Goal: Task Accomplishment & Management: Manage account settings

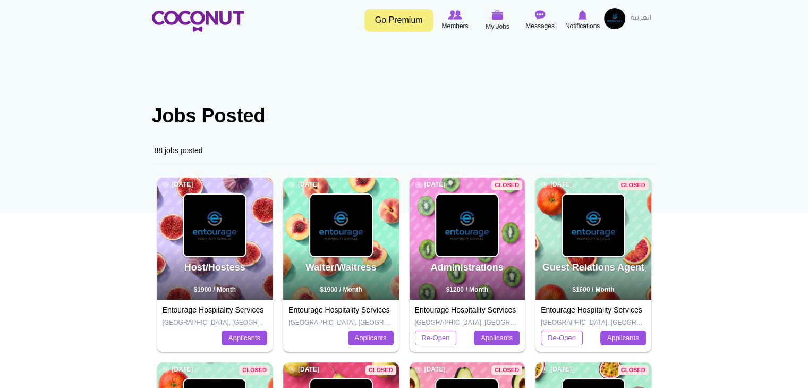
click at [206, 245] on img at bounding box center [215, 226] width 62 height 62
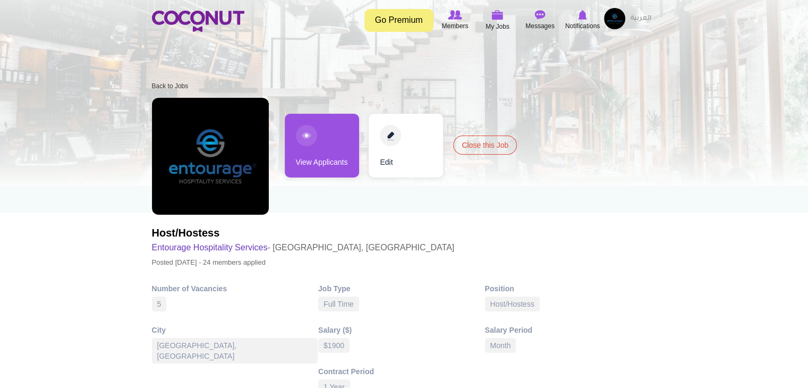
click at [326, 141] on link "View Applicants" at bounding box center [322, 146] width 74 height 64
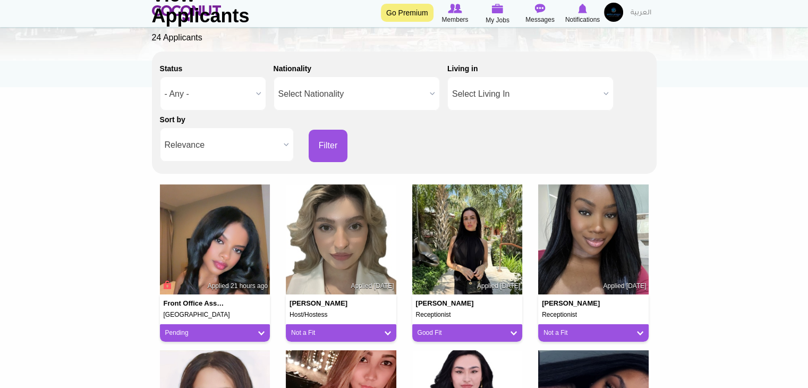
scroll to position [159, 0]
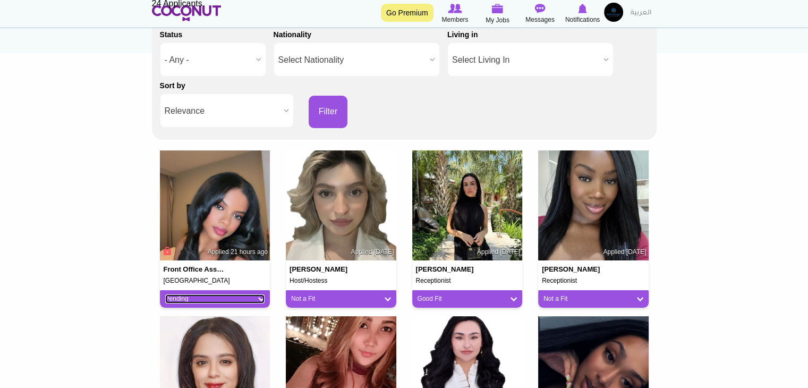
click at [231, 299] on link "Pending" at bounding box center [215, 298] width 100 height 9
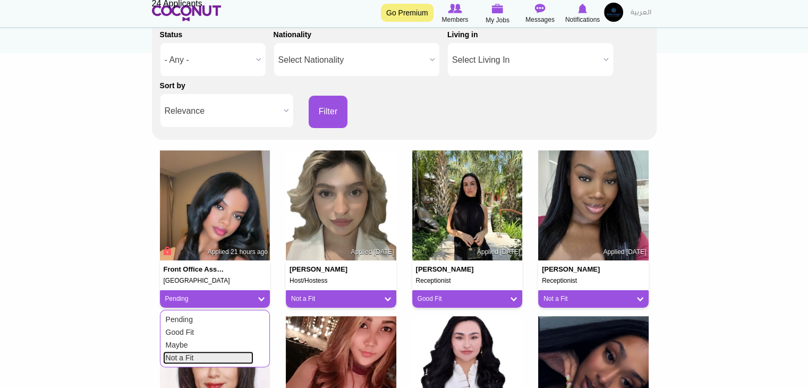
click at [230, 351] on link "Not a Fit" at bounding box center [208, 357] width 90 height 13
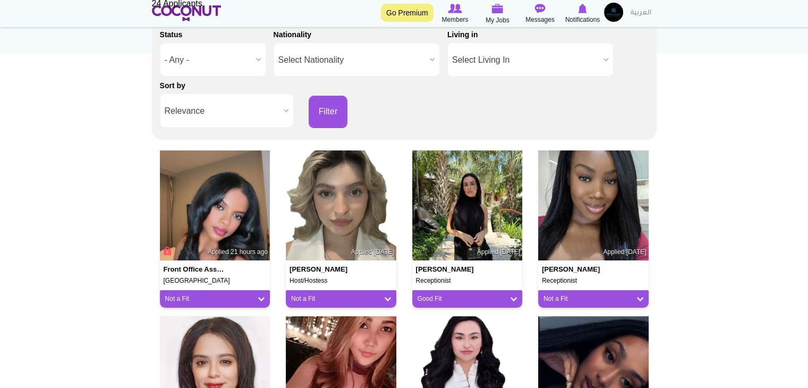
drag, startPoint x: 462, startPoint y: 239, endPoint x: 712, endPoint y: 180, distance: 256.8
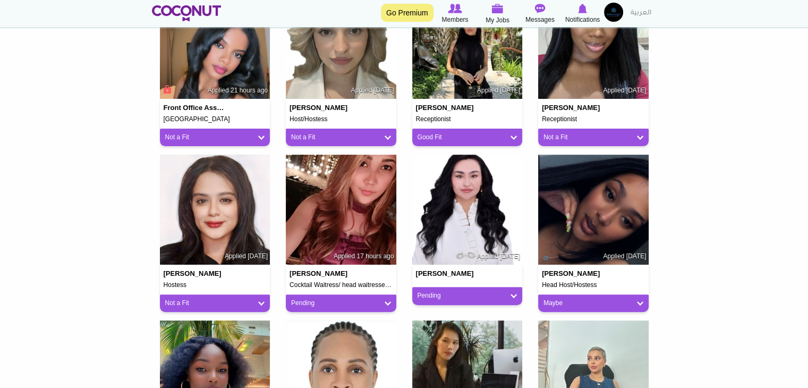
scroll to position [319, 0]
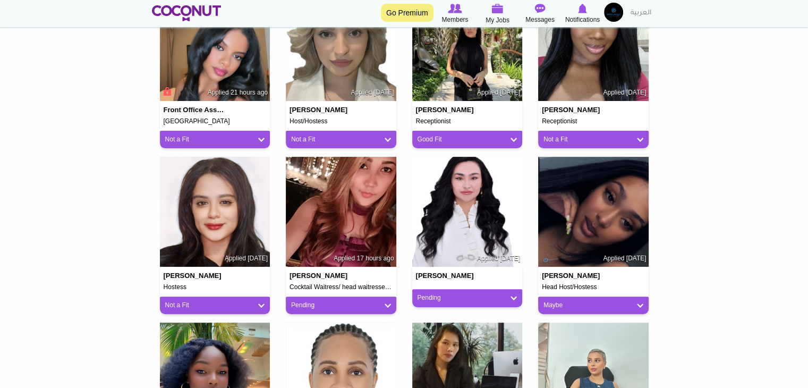
click at [329, 299] on div "Pending" at bounding box center [341, 306] width 111 height 18
click at [328, 307] on link "Pending" at bounding box center [341, 305] width 100 height 9
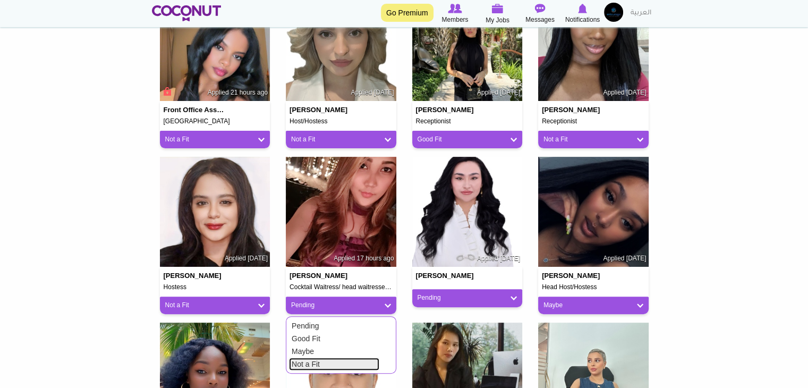
click at [316, 364] on link "Not a Fit" at bounding box center [334, 364] width 90 height 13
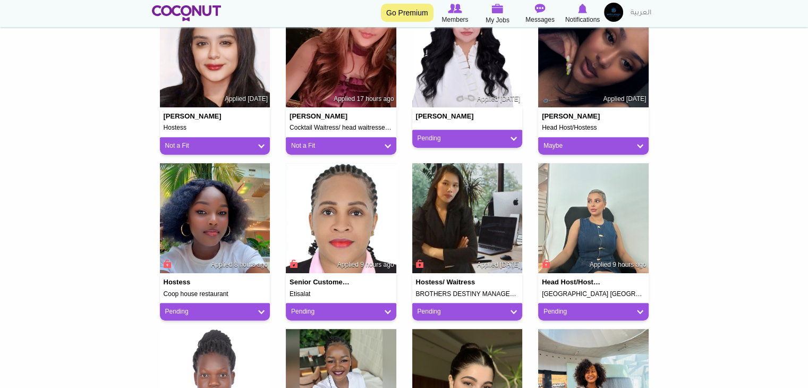
scroll to position [531, 0]
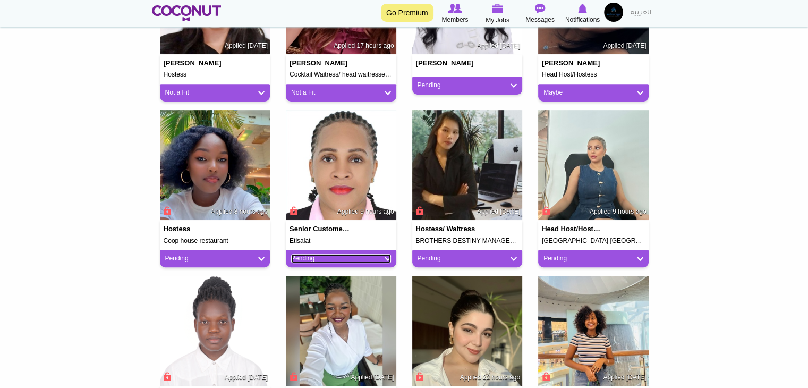
click at [306, 258] on link "Pending" at bounding box center [341, 258] width 100 height 9
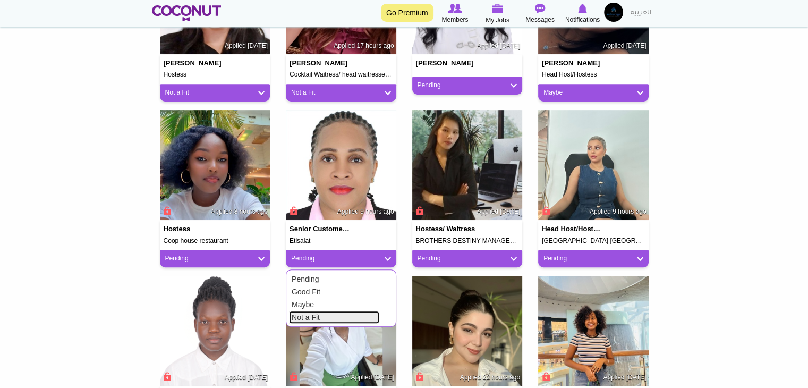
click at [305, 322] on link "Not a Fit" at bounding box center [334, 317] width 90 height 13
click at [240, 262] on link "Pending" at bounding box center [215, 258] width 100 height 9
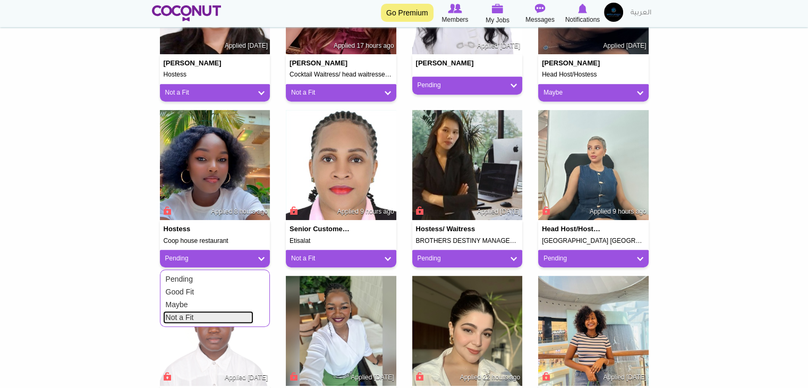
click at [232, 322] on link "Not a Fit" at bounding box center [208, 317] width 90 height 13
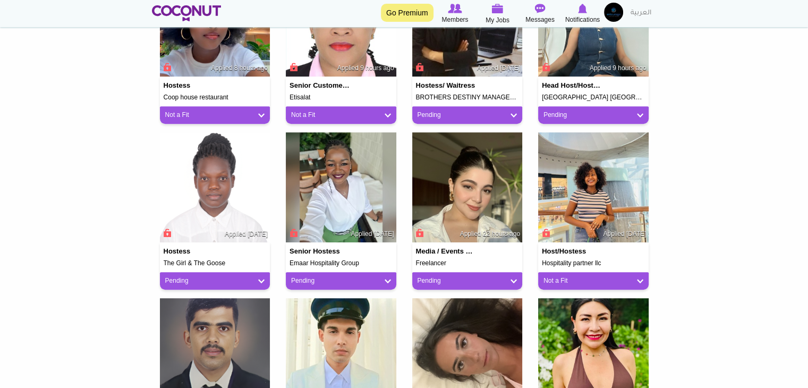
scroll to position [691, 0]
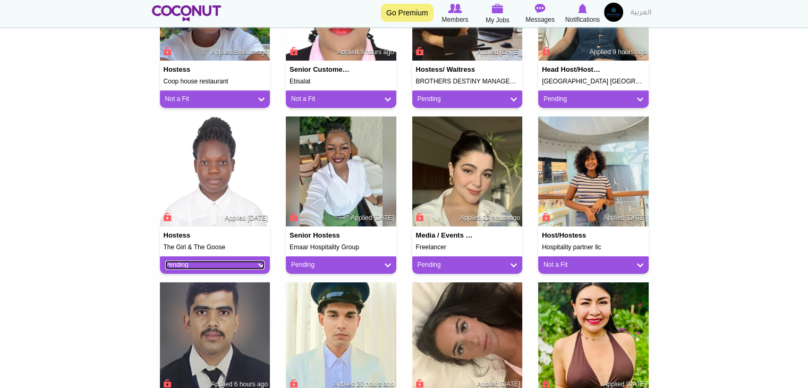
click at [225, 268] on link "Pending" at bounding box center [215, 264] width 100 height 9
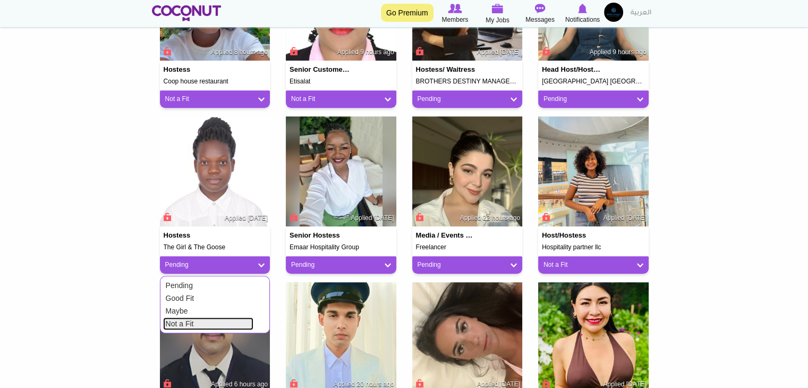
click at [204, 326] on link "Not a Fit" at bounding box center [208, 323] width 90 height 13
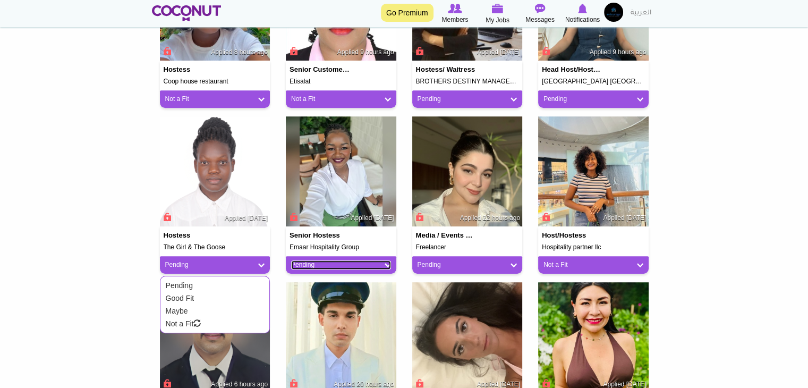
click at [358, 266] on link "Pending" at bounding box center [341, 264] width 100 height 9
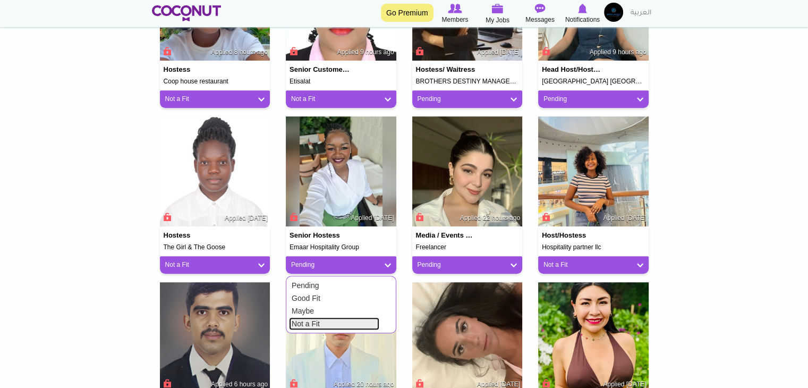
click at [331, 319] on link "Not a Fit" at bounding box center [334, 323] width 90 height 13
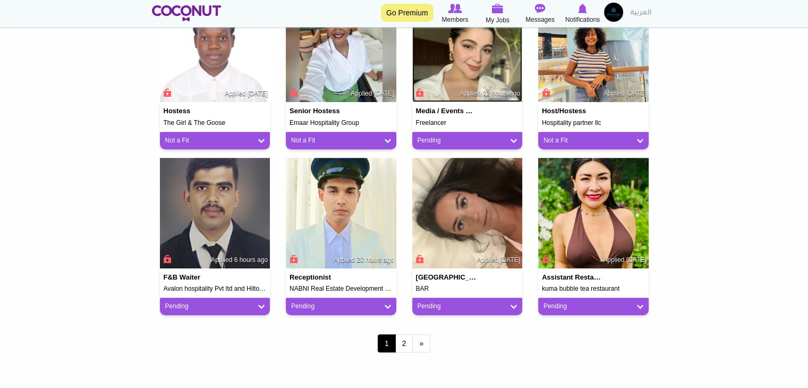
scroll to position [850, 0]
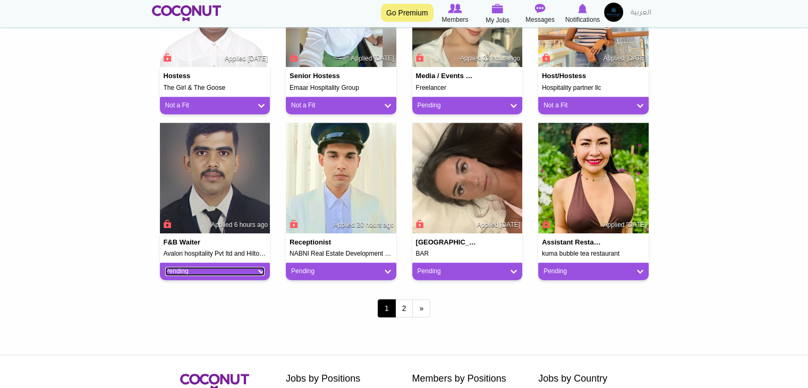
drag, startPoint x: 238, startPoint y: 267, endPoint x: 236, endPoint y: 281, distance: 14.5
click at [239, 267] on link "Pending" at bounding box center [215, 271] width 100 height 9
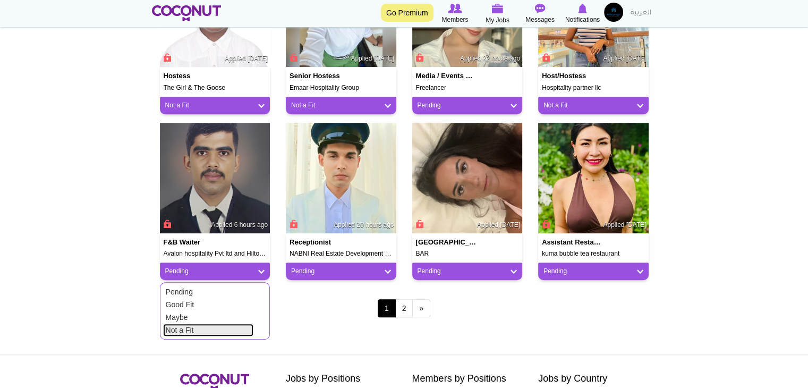
click at [219, 326] on link "Not a Fit" at bounding box center [208, 330] width 90 height 13
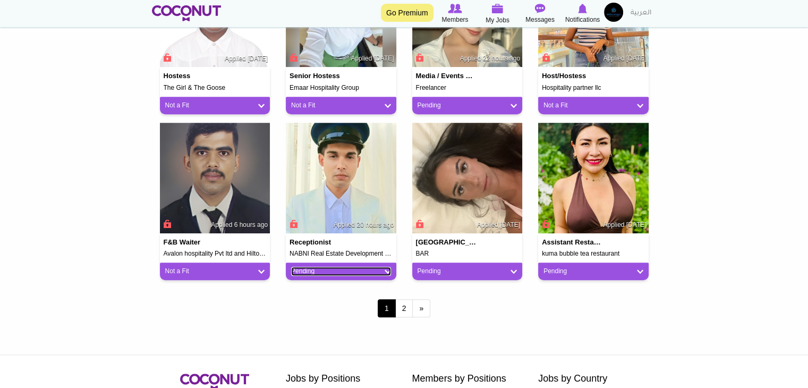
click at [308, 273] on link "Pending" at bounding box center [341, 271] width 100 height 9
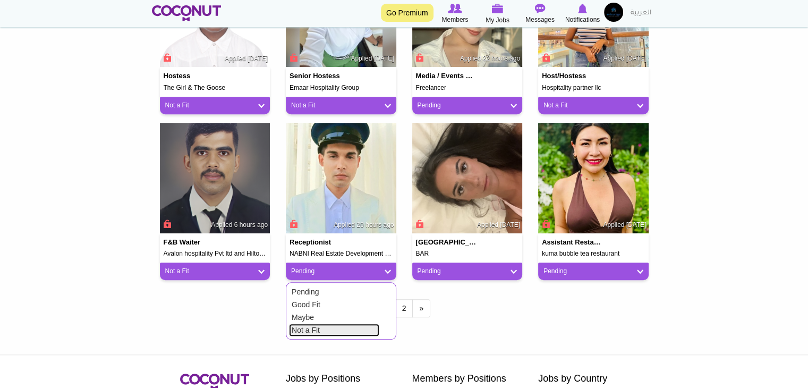
click at [298, 332] on link "Not a Fit" at bounding box center [334, 330] width 90 height 13
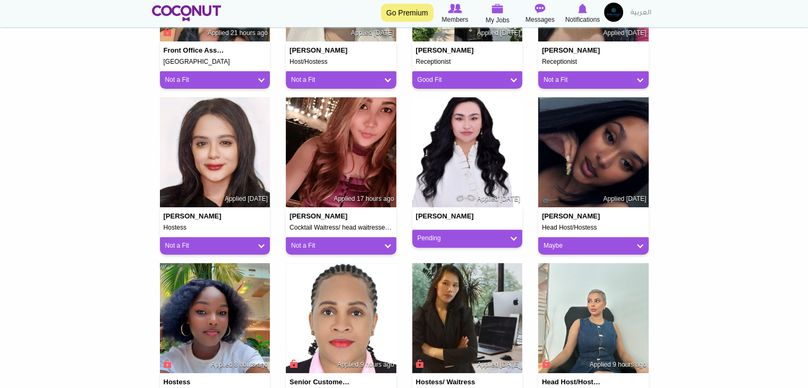
scroll to position [372, 0]
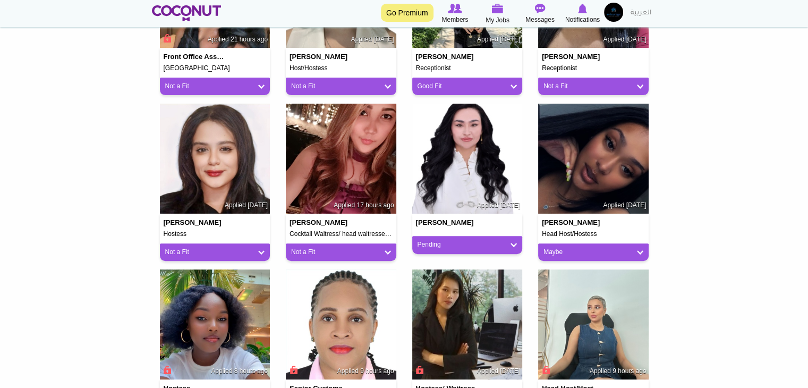
click at [493, 250] on div "Pending" at bounding box center [467, 245] width 111 height 18
click at [485, 244] on link "Pending" at bounding box center [468, 244] width 100 height 9
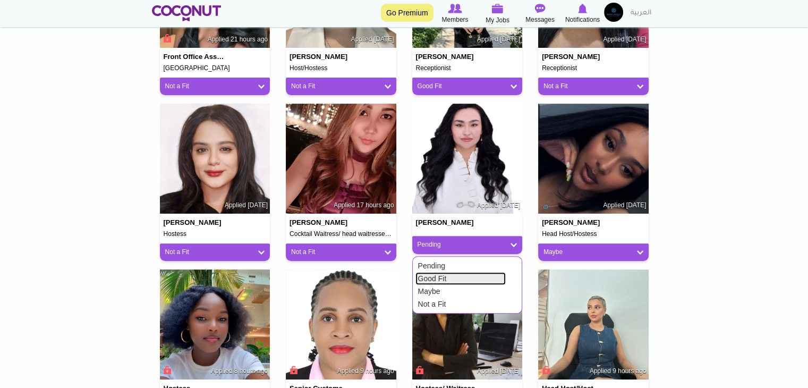
click at [454, 279] on link "Good Fit" at bounding box center [461, 278] width 90 height 13
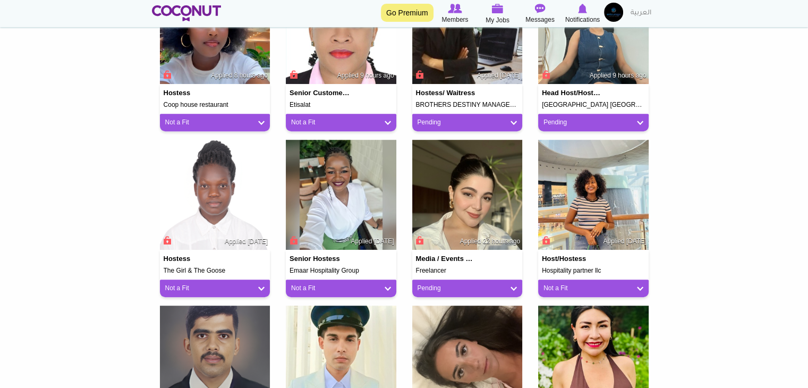
scroll to position [691, 0]
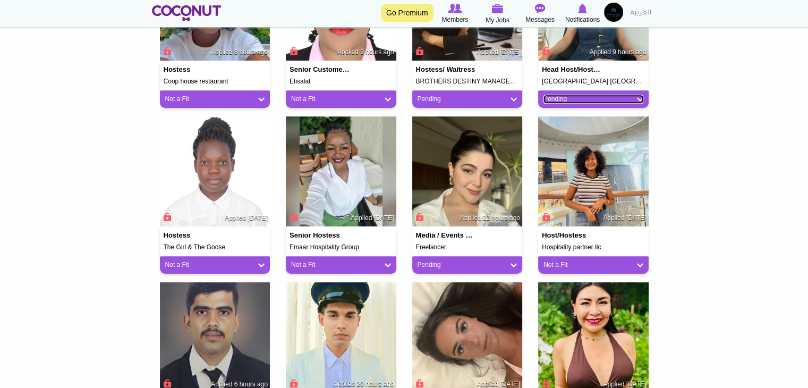
click at [593, 95] on link "Pending" at bounding box center [594, 99] width 100 height 9
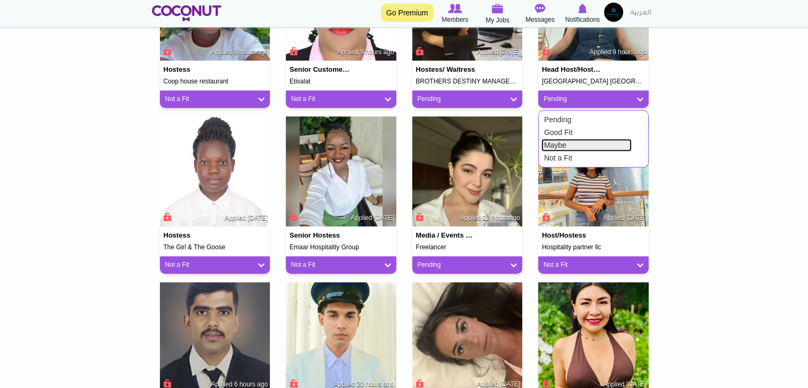
drag, startPoint x: 570, startPoint y: 142, endPoint x: 518, endPoint y: 116, distance: 58.0
click at [570, 142] on link "Maybe" at bounding box center [587, 145] width 90 height 13
click at [460, 90] on div "Pending" at bounding box center [467, 99] width 111 height 18
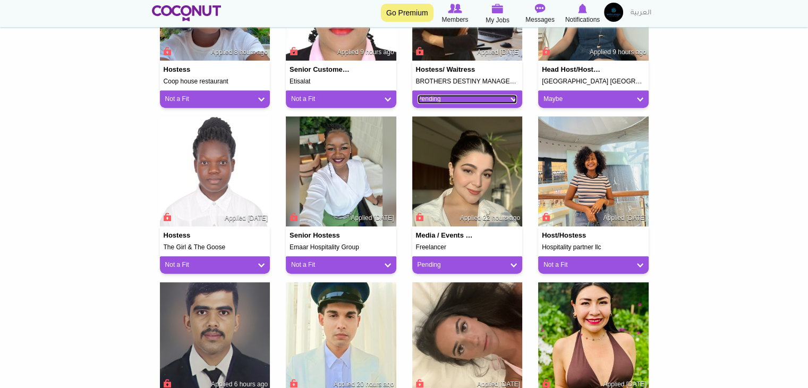
click at [463, 98] on link "Pending" at bounding box center [468, 99] width 100 height 9
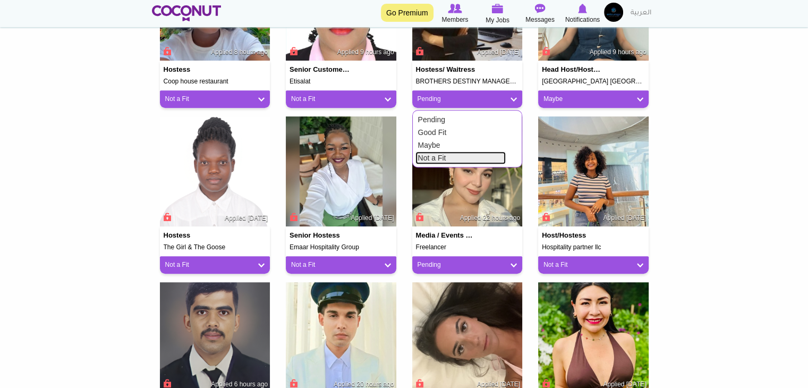
click at [455, 157] on link "Not a Fit" at bounding box center [461, 157] width 90 height 13
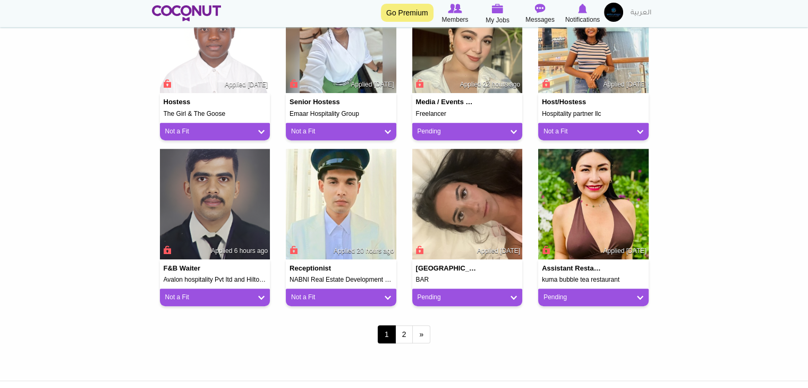
scroll to position [850, 0]
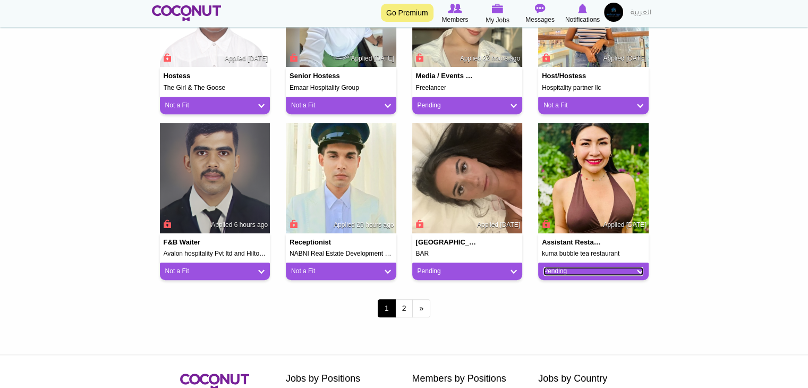
click at [557, 274] on link "Pending" at bounding box center [594, 271] width 100 height 9
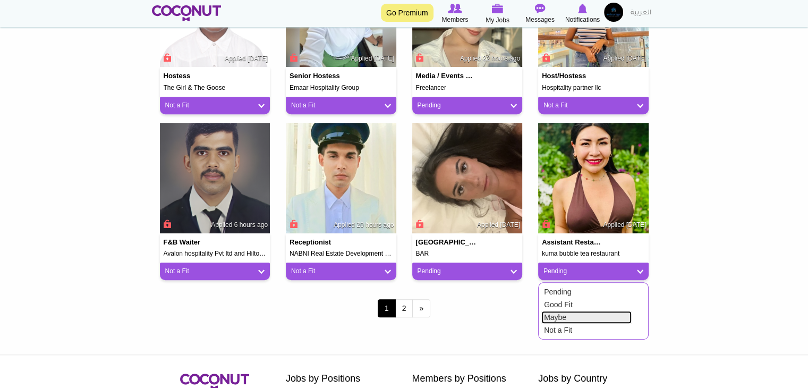
click at [551, 320] on link "Maybe" at bounding box center [587, 317] width 90 height 13
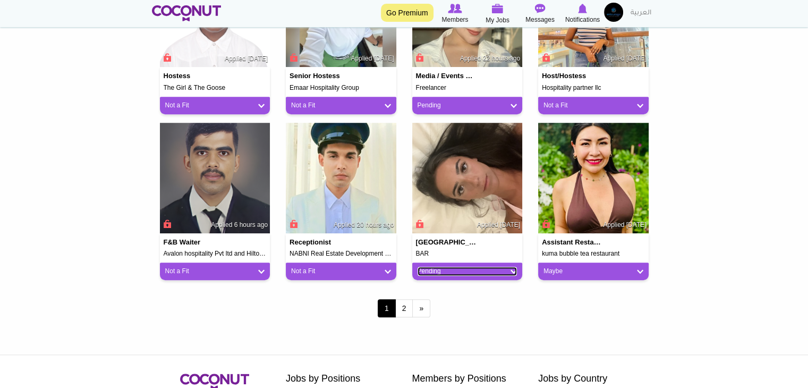
click at [471, 273] on link "Pending" at bounding box center [468, 271] width 100 height 9
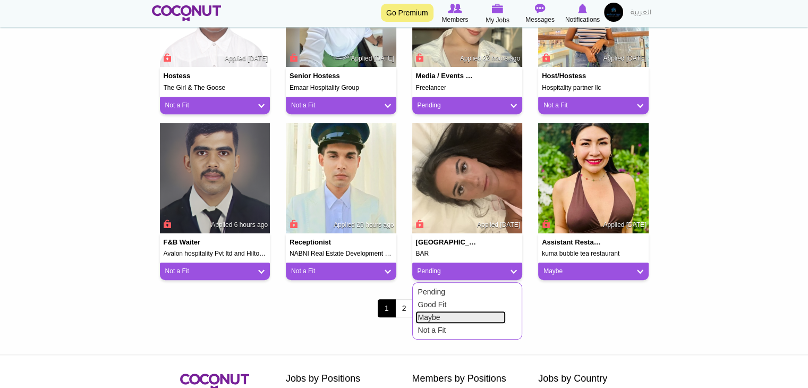
click at [457, 317] on link "Maybe" at bounding box center [461, 317] width 90 height 13
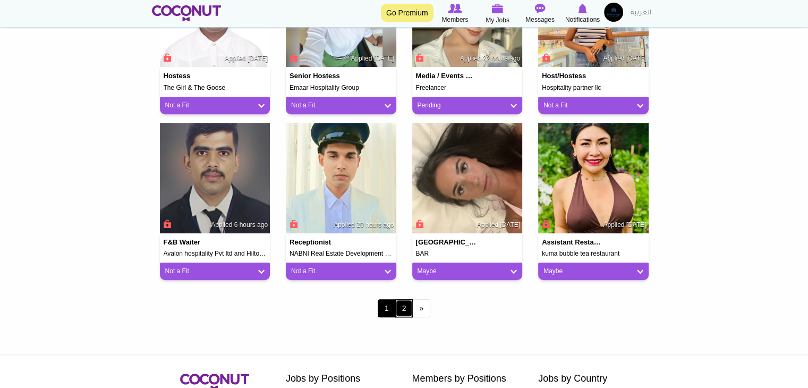
click at [406, 310] on link "2" at bounding box center [404, 308] width 18 height 18
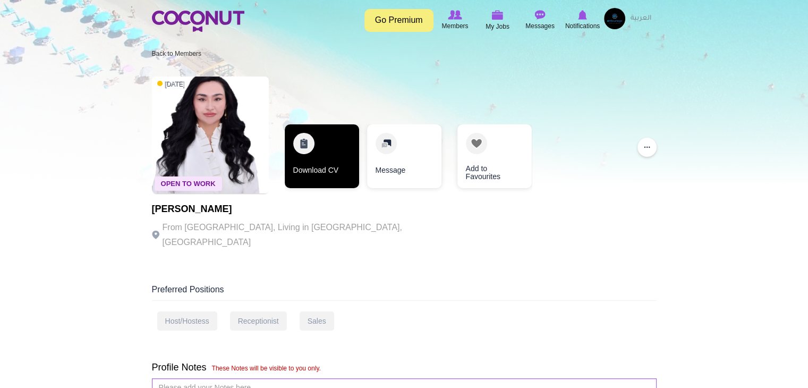
click at [340, 171] on link "Download CV" at bounding box center [322, 156] width 74 height 64
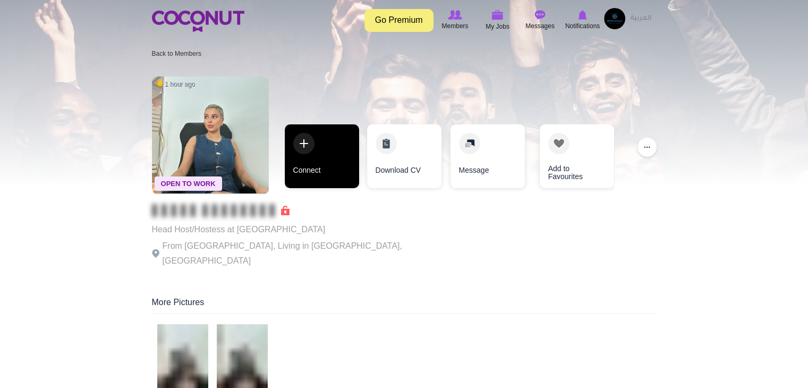
click at [310, 154] on link "Connect" at bounding box center [322, 156] width 74 height 64
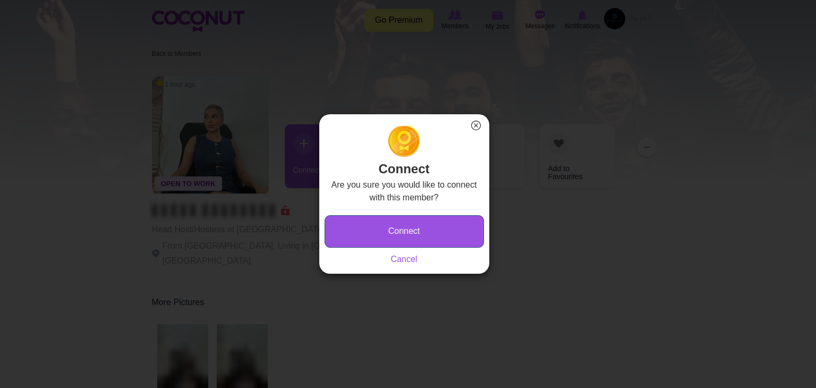
click at [359, 222] on button "Connect" at bounding box center [404, 231] width 159 height 32
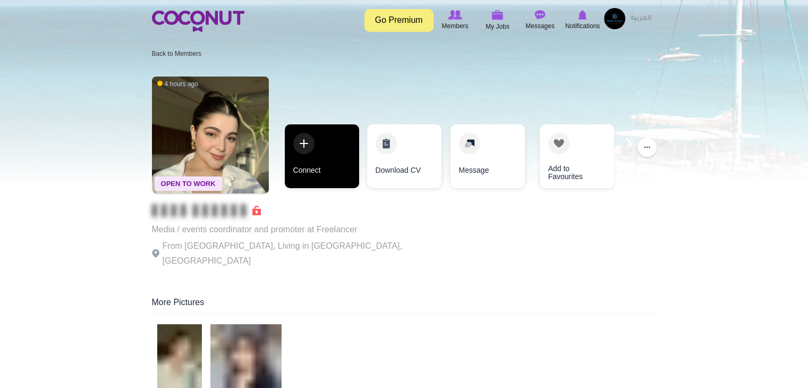
click at [350, 176] on link "Connect" at bounding box center [322, 156] width 74 height 64
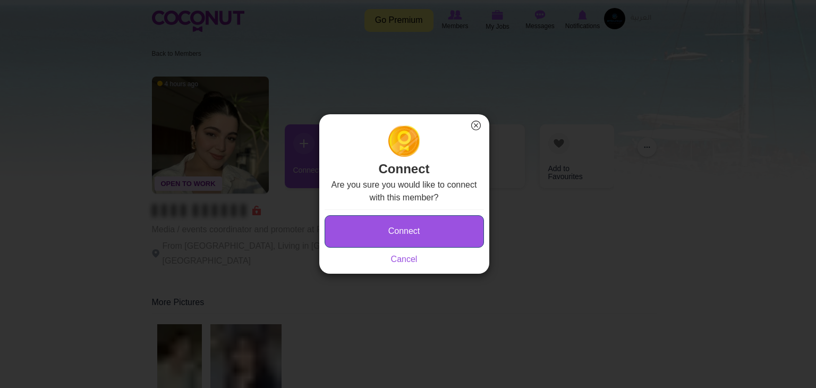
click at [370, 224] on button "Connect" at bounding box center [404, 231] width 159 height 32
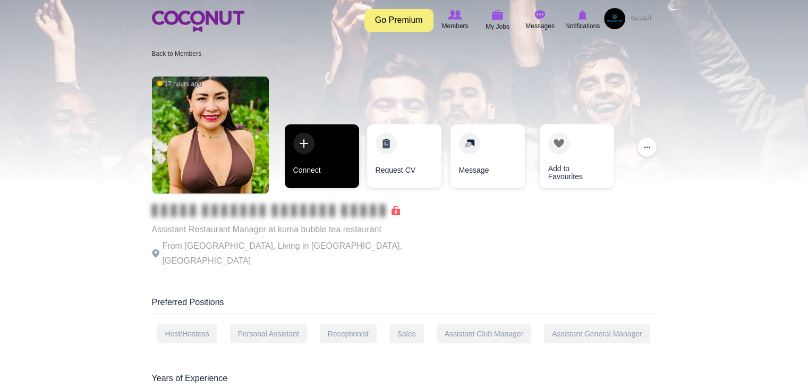
click at [332, 164] on link "Connect" at bounding box center [322, 156] width 74 height 64
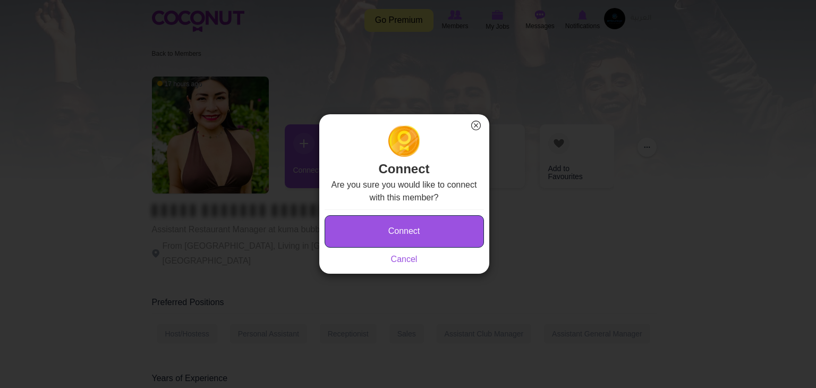
click at [351, 217] on button "Connect" at bounding box center [404, 231] width 159 height 32
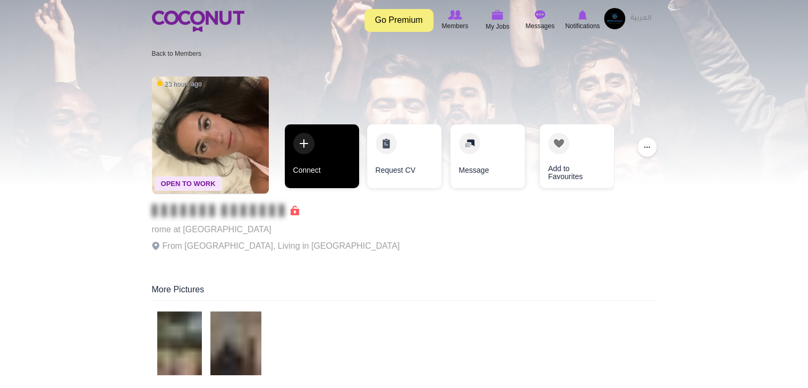
click at [325, 144] on link "Connect" at bounding box center [322, 156] width 74 height 64
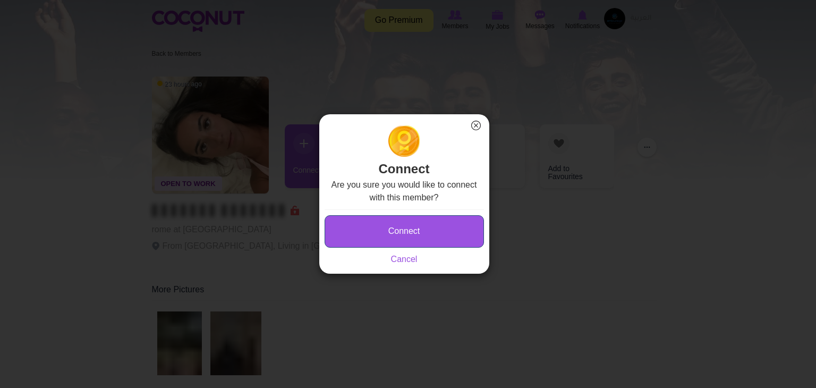
click at [368, 241] on button "Connect" at bounding box center [404, 231] width 159 height 32
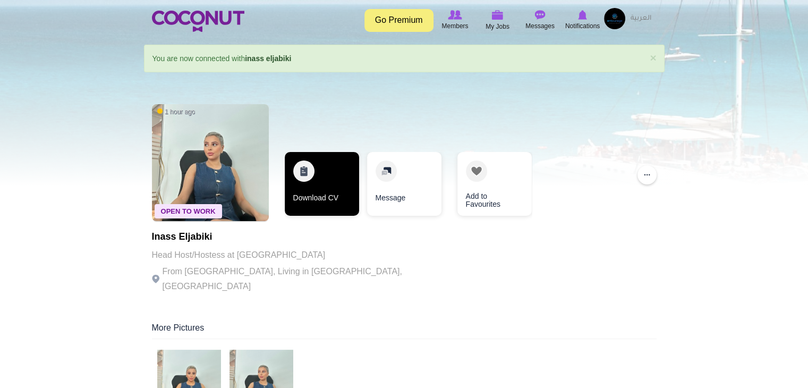
click at [327, 196] on link "Download CV" at bounding box center [322, 184] width 74 height 64
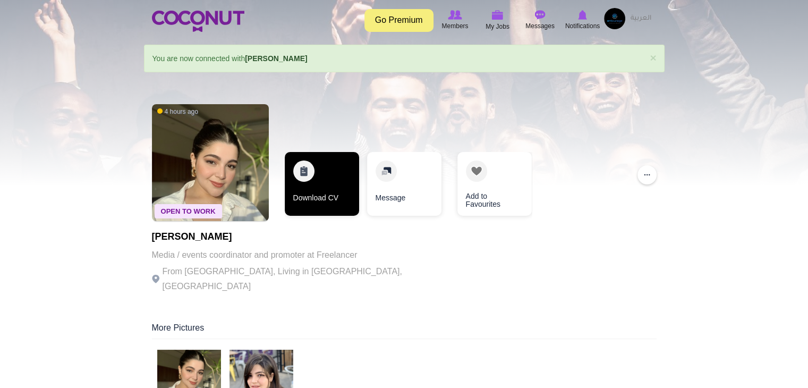
click at [312, 213] on link "Download CV" at bounding box center [322, 184] width 74 height 64
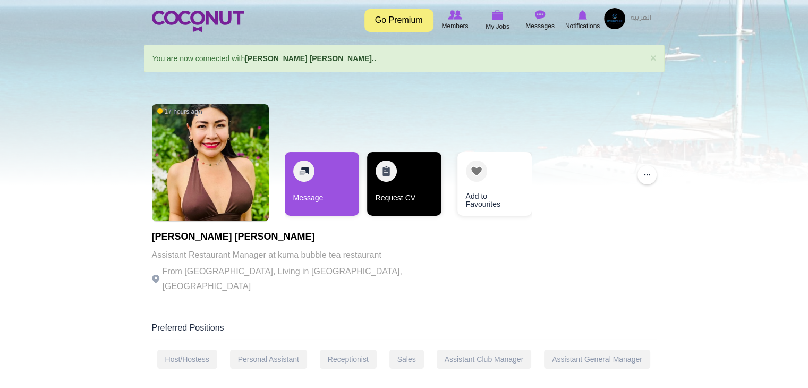
click at [412, 193] on link "Request CV" at bounding box center [404, 184] width 74 height 64
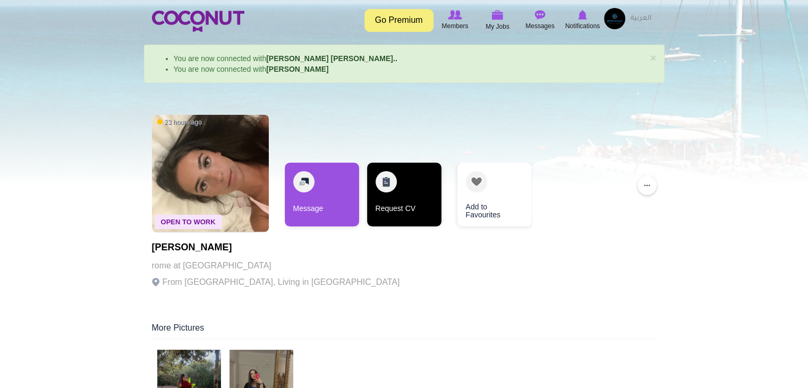
click at [387, 204] on link "Request CV" at bounding box center [404, 195] width 74 height 64
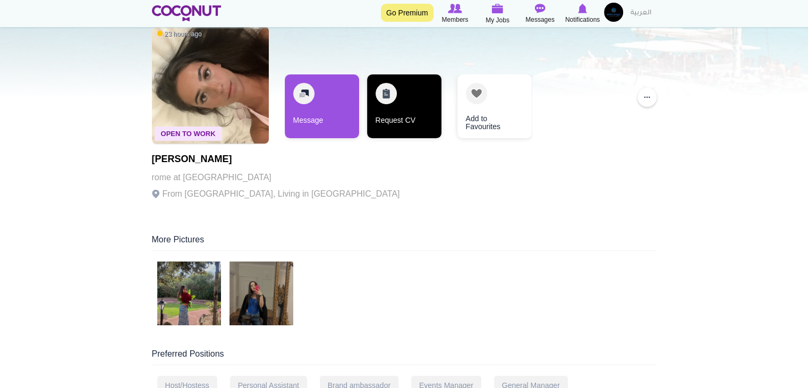
scroll to position [106, 0]
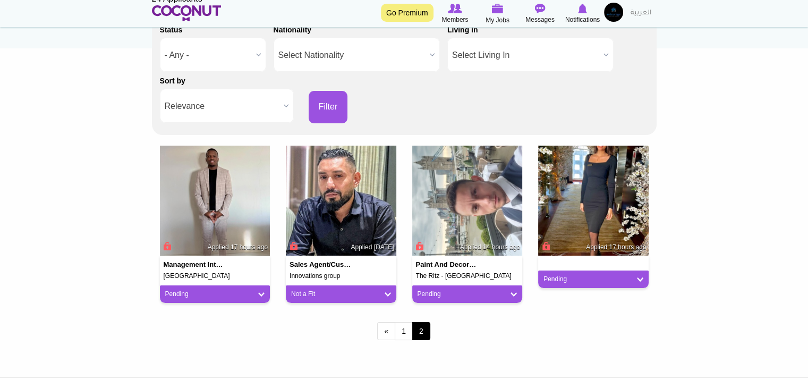
scroll to position [213, 0]
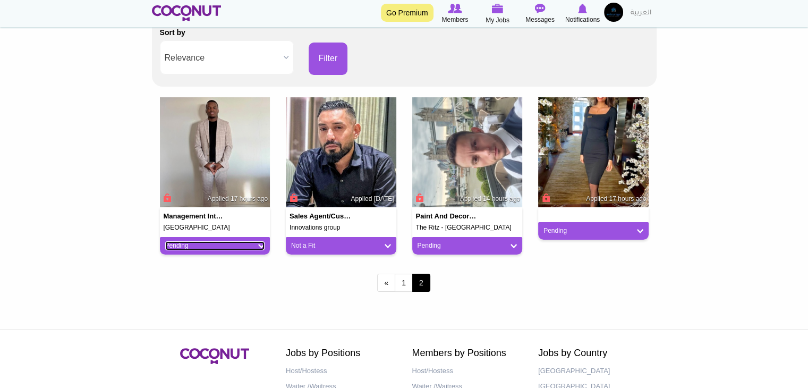
click at [236, 243] on link "Pending" at bounding box center [215, 245] width 100 height 9
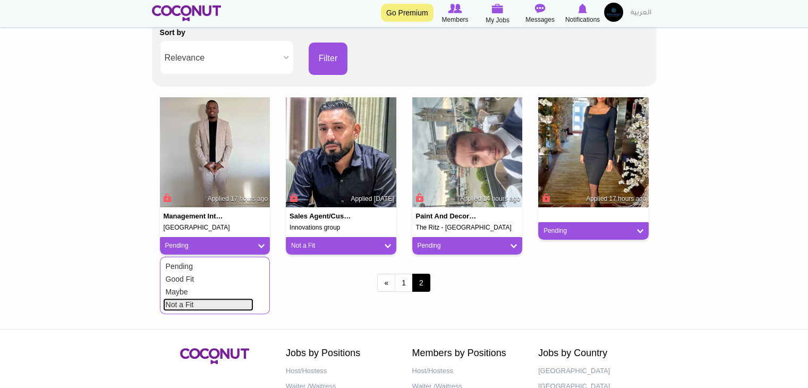
click at [213, 298] on link "Not a Fit" at bounding box center [208, 304] width 90 height 13
click at [450, 257] on div "Paint and Decorator The Ritz - London Applied 14 hours ago Pending Pending Good…" at bounding box center [467, 180] width 126 height 166
click at [453, 252] on div "Pending" at bounding box center [467, 246] width 111 height 18
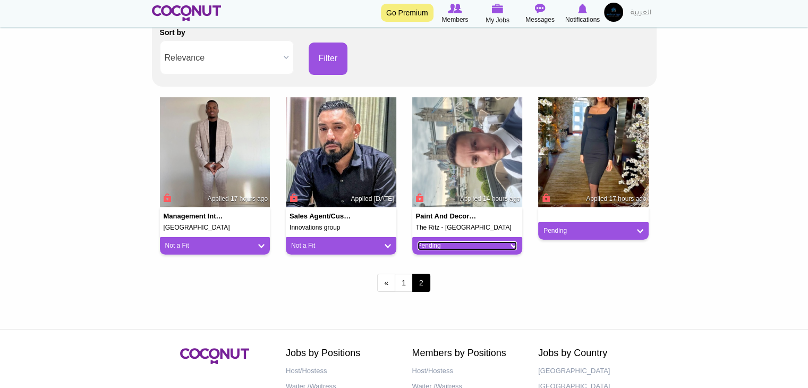
click at [476, 249] on link "Pending" at bounding box center [468, 245] width 100 height 9
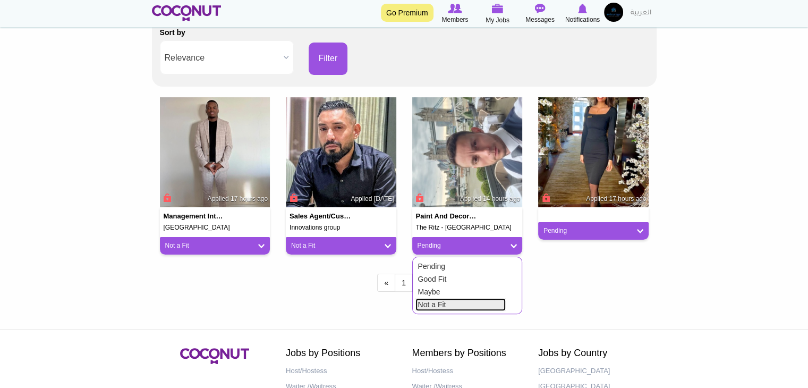
click at [462, 305] on link "Not a Fit" at bounding box center [461, 304] width 90 height 13
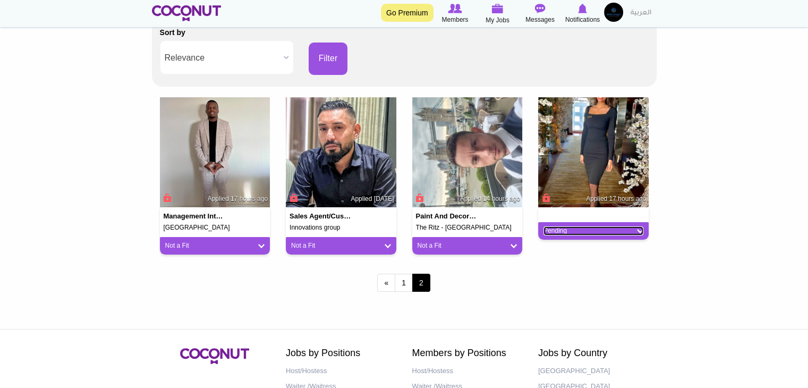
click at [575, 232] on link "Pending" at bounding box center [594, 230] width 100 height 9
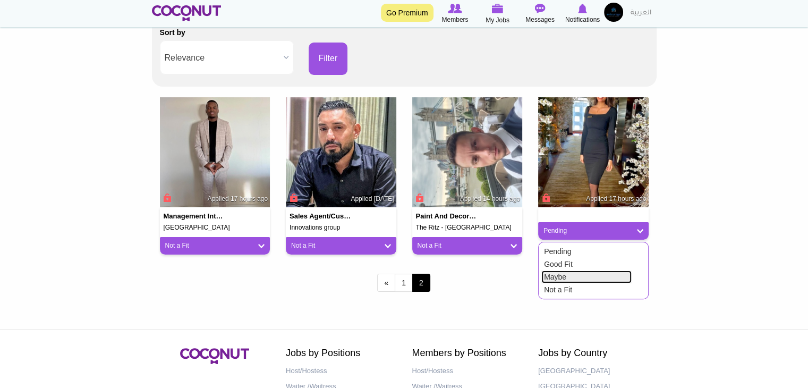
click at [558, 273] on link "Maybe" at bounding box center [587, 277] width 90 height 13
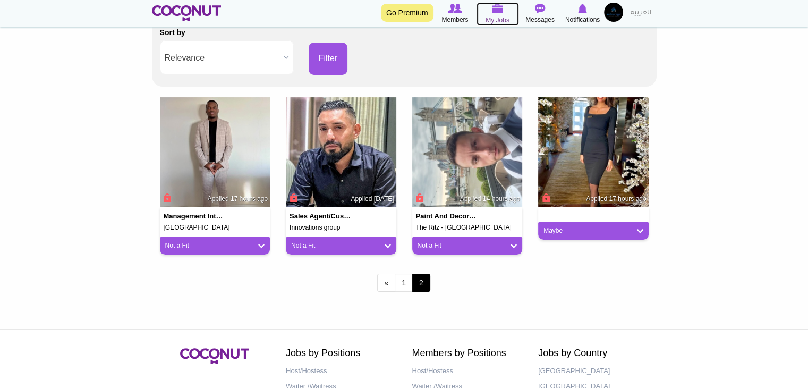
click at [505, 9] on icon at bounding box center [498, 9] width 43 height 12
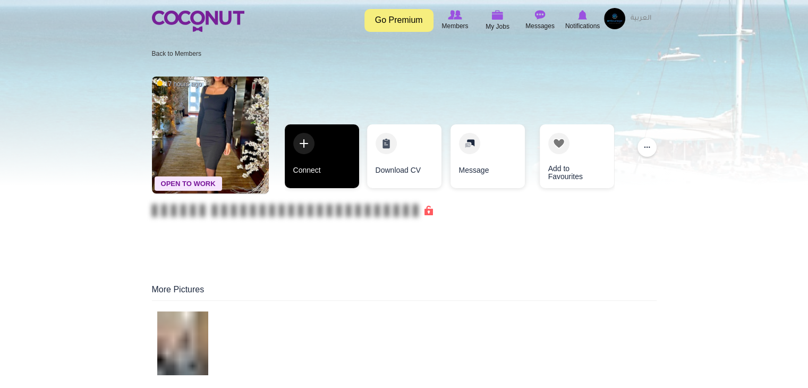
click at [343, 161] on link "Connect" at bounding box center [322, 156] width 74 height 64
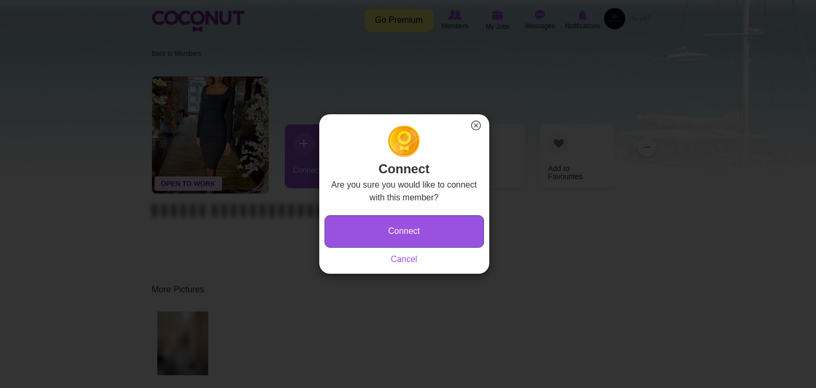
click at [374, 230] on button "Connect" at bounding box center [404, 231] width 159 height 32
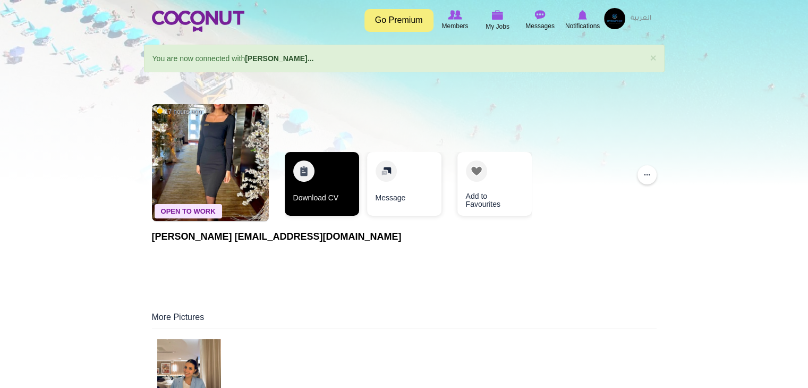
click at [321, 183] on link "Download CV" at bounding box center [322, 184] width 74 height 64
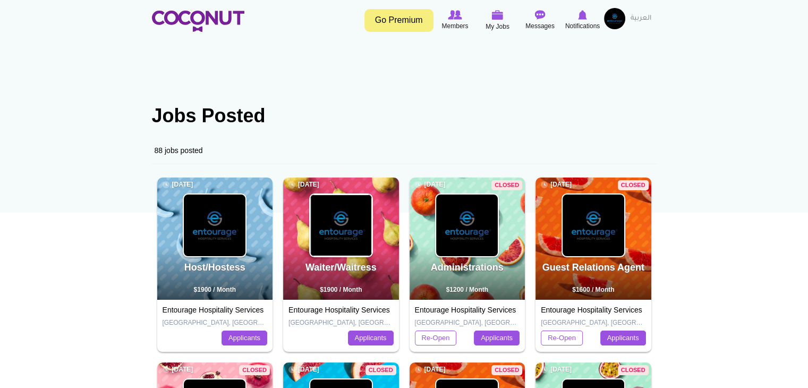
click at [342, 244] on img at bounding box center [341, 226] width 62 height 62
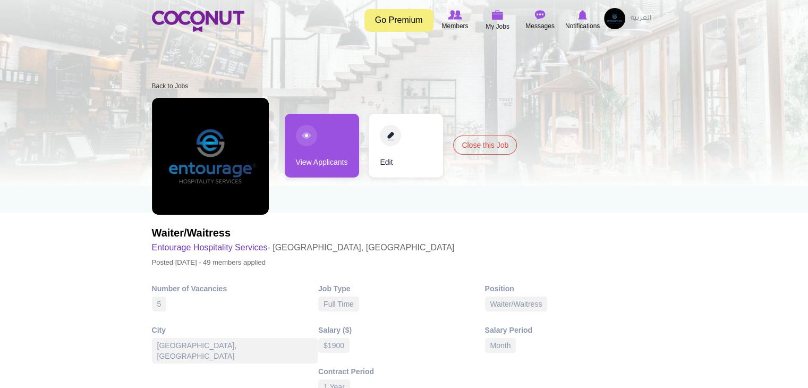
click at [316, 161] on link "View Applicants" at bounding box center [322, 146] width 74 height 64
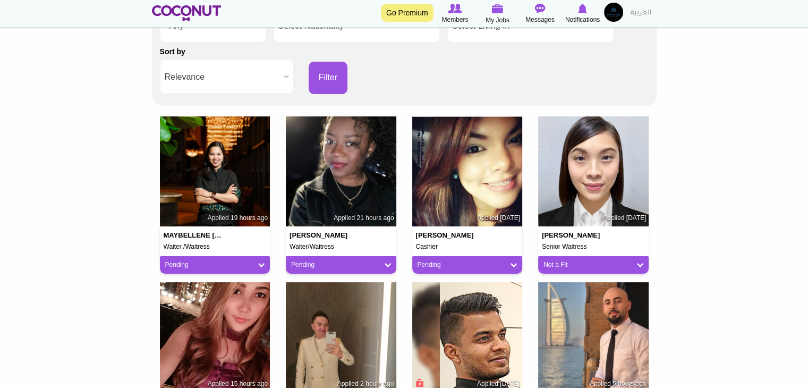
scroll to position [213, 0]
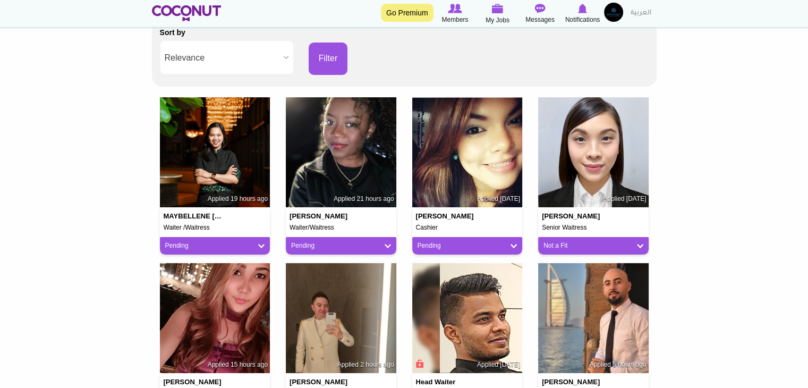
click at [233, 240] on div "Pending" at bounding box center [215, 246] width 111 height 18
click at [233, 246] on link "Pending" at bounding box center [215, 245] width 100 height 9
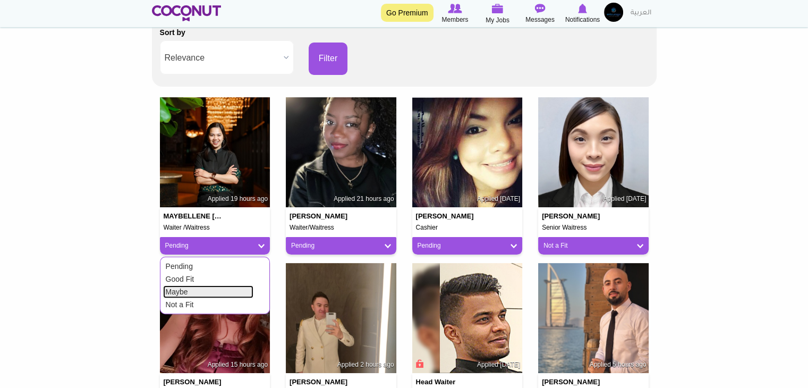
click at [210, 292] on link "Maybe" at bounding box center [208, 291] width 90 height 13
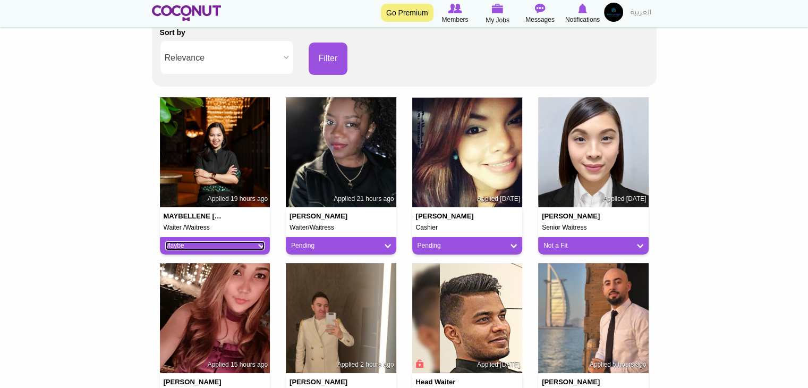
click at [219, 247] on link "Maybe" at bounding box center [215, 245] width 100 height 9
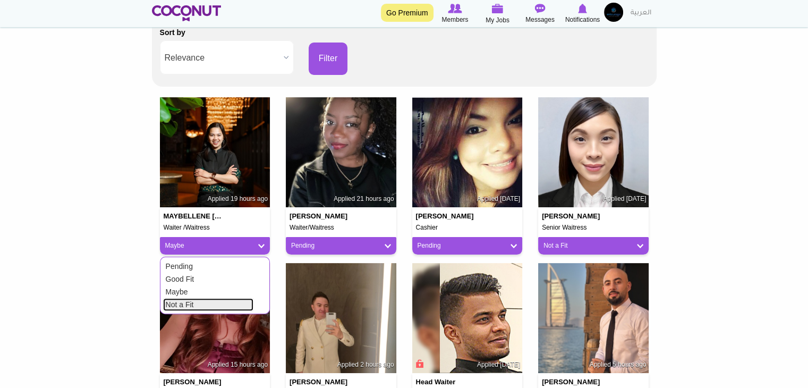
click at [199, 305] on link "Not a Fit" at bounding box center [208, 304] width 90 height 13
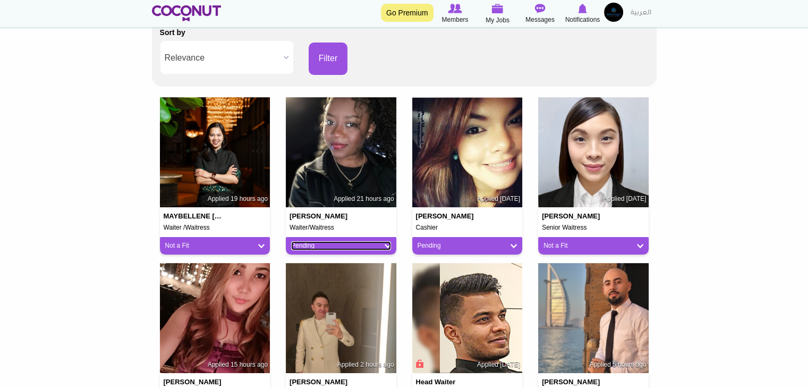
click at [310, 243] on link "Pending" at bounding box center [341, 245] width 100 height 9
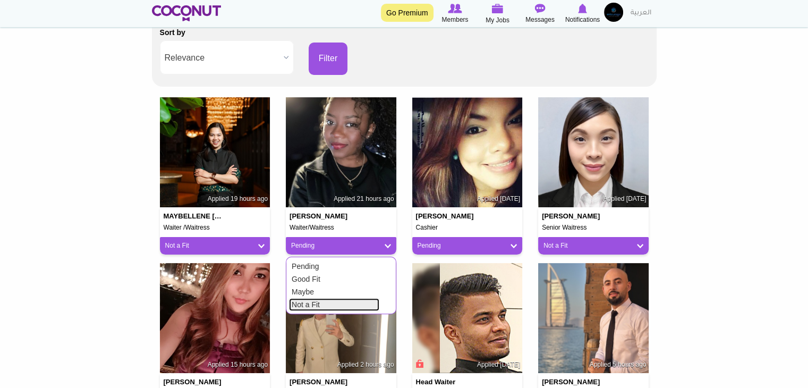
click at [308, 309] on link "Not a Fit" at bounding box center [334, 304] width 90 height 13
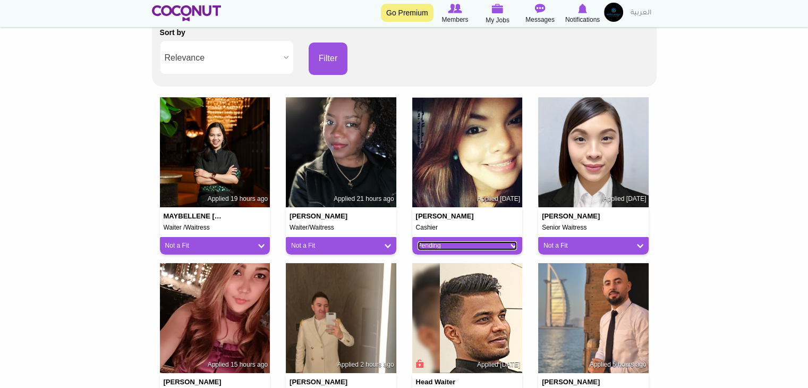
click at [432, 241] on link "Pending" at bounding box center [468, 245] width 100 height 9
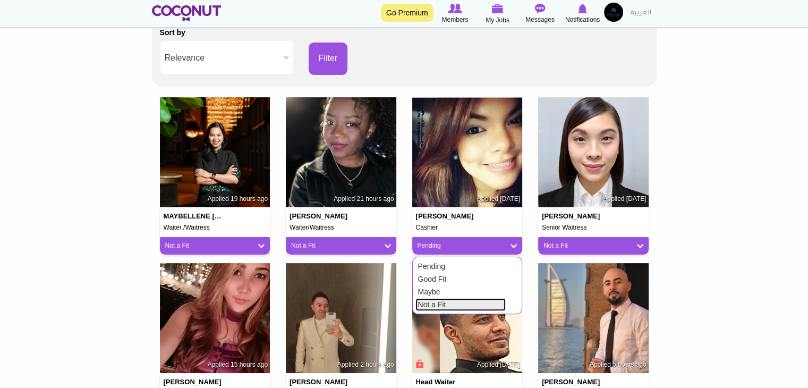
click at [432, 307] on link "Not a Fit" at bounding box center [461, 304] width 90 height 13
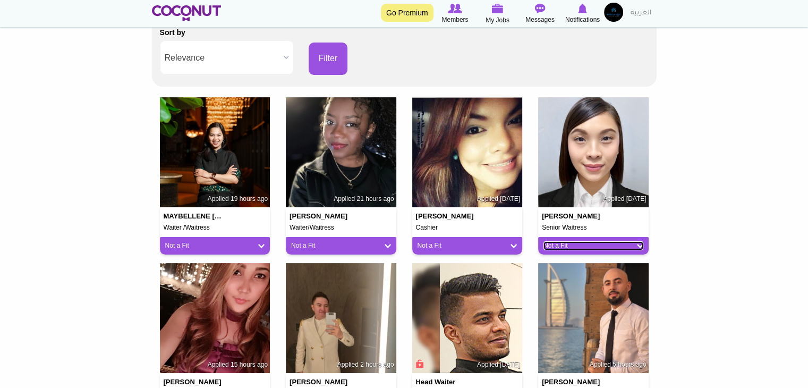
click at [574, 241] on link "Not a Fit" at bounding box center [594, 245] width 100 height 9
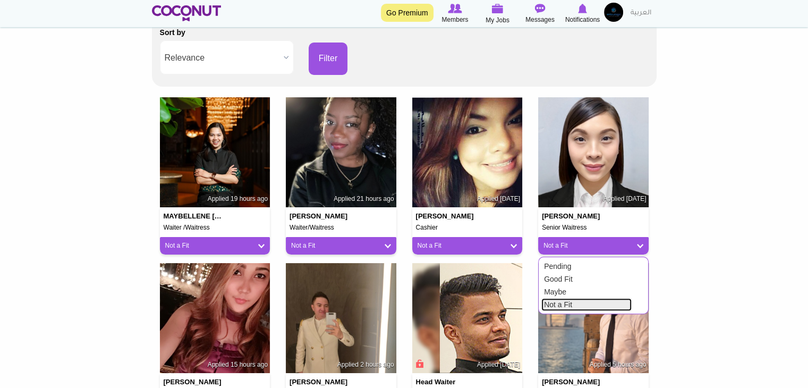
click at [559, 304] on link "Not a Fit" at bounding box center [587, 304] width 90 height 13
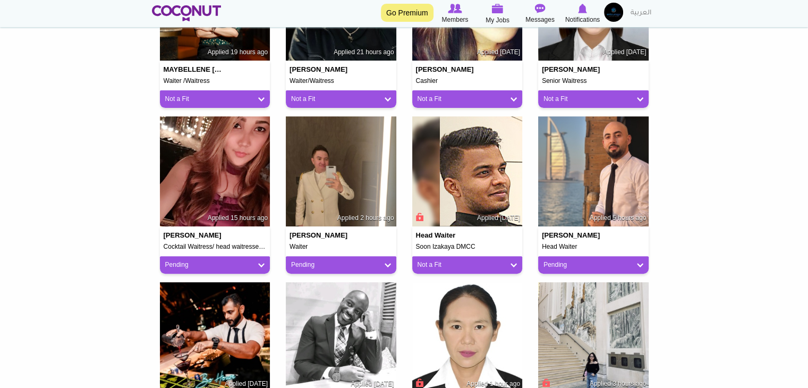
scroll to position [372, 0]
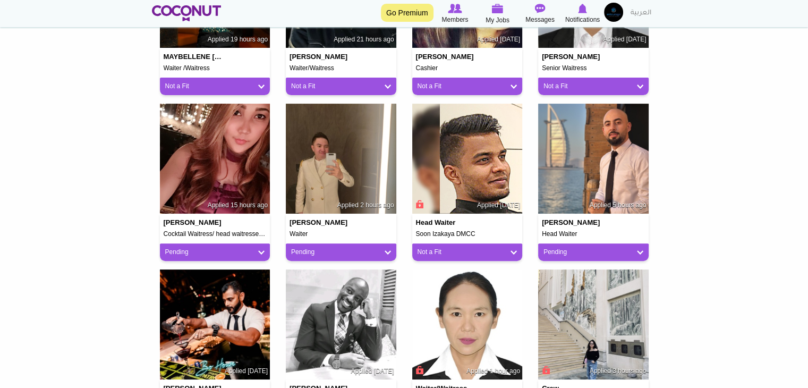
click at [578, 263] on div "Baloul Abderrahim Head Waiter Applied 5 hours ago Pending Pending Good Fit Mayb…" at bounding box center [593, 187] width 126 height 166
click at [577, 256] on link "Pending" at bounding box center [594, 252] width 100 height 9
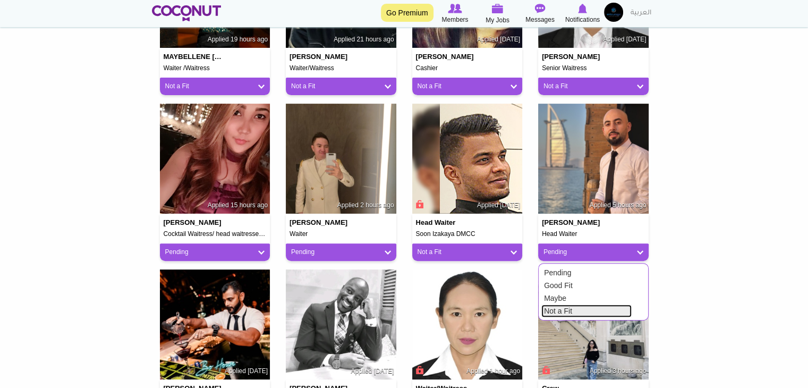
click at [563, 311] on link "Not a Fit" at bounding box center [587, 311] width 90 height 13
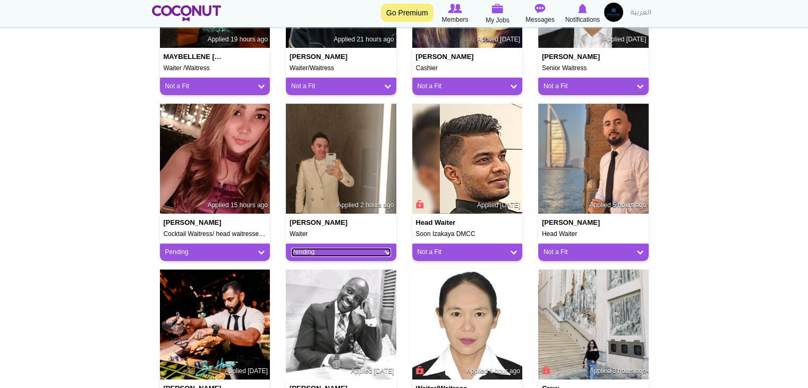
click at [372, 255] on link "Pending" at bounding box center [341, 252] width 100 height 9
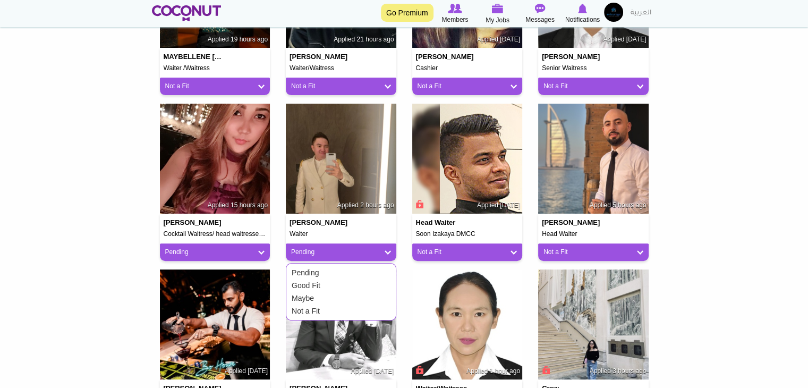
click at [346, 317] on div "Pending Good Fit Maybe Not a Fit" at bounding box center [341, 291] width 111 height 57
click at [348, 311] on link "Not a Fit" at bounding box center [334, 311] width 90 height 13
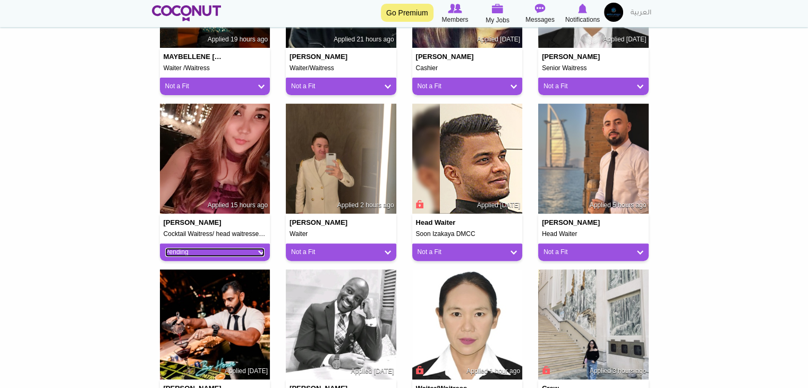
click at [232, 248] on link "Pending" at bounding box center [215, 252] width 100 height 9
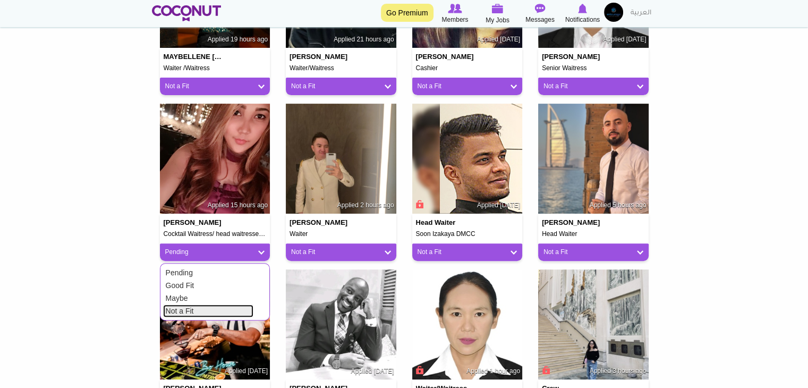
click at [223, 315] on link "Not a Fit" at bounding box center [208, 311] width 90 height 13
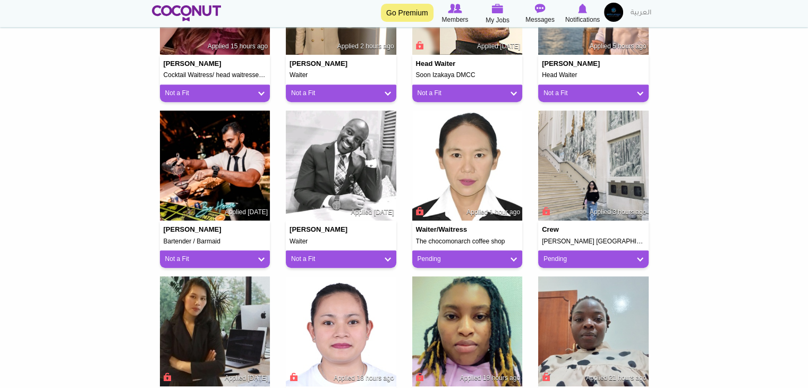
scroll to position [531, 0]
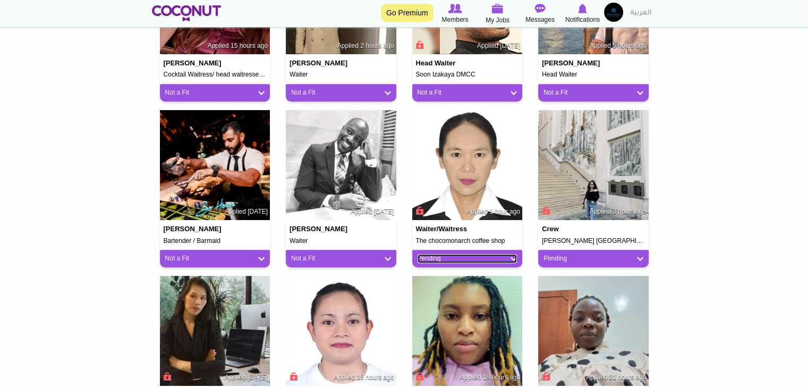
click at [497, 260] on link "Pending" at bounding box center [468, 258] width 100 height 9
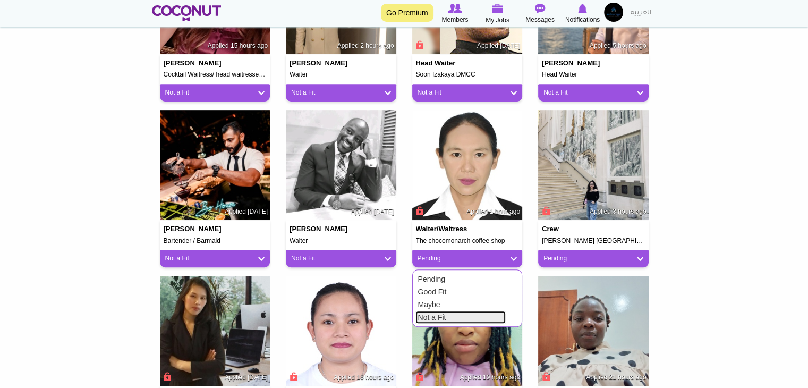
click at [478, 311] on link "Not a Fit" at bounding box center [461, 317] width 90 height 13
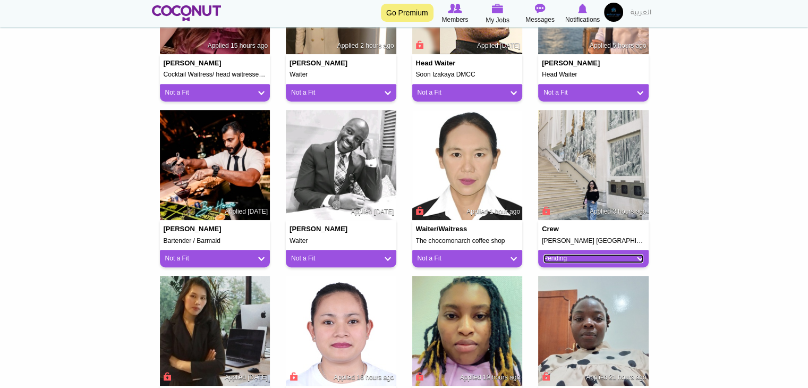
click at [568, 258] on link "Pending" at bounding box center [594, 258] width 100 height 9
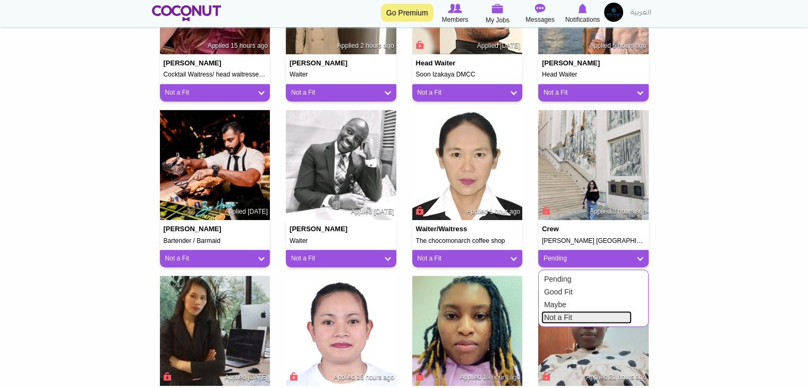
click at [555, 312] on link "Not a Fit" at bounding box center [587, 317] width 90 height 13
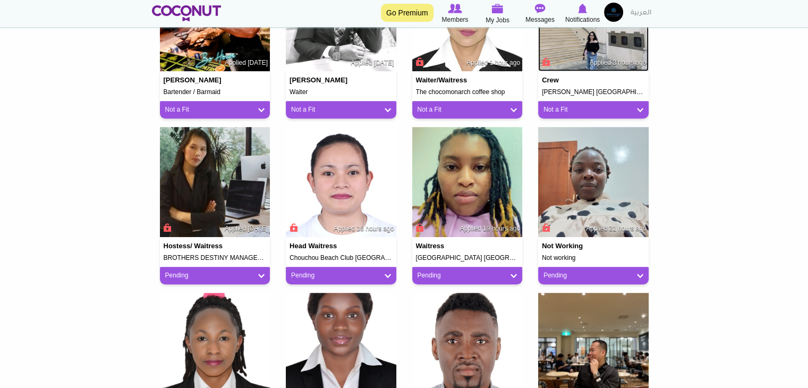
scroll to position [744, 0]
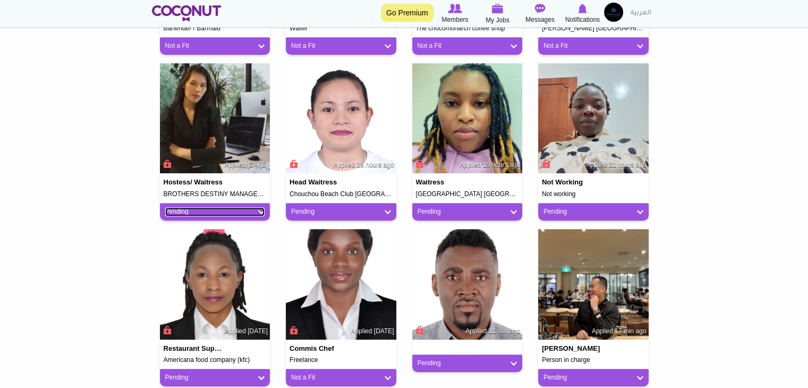
click at [246, 209] on link "Pending" at bounding box center [215, 211] width 100 height 9
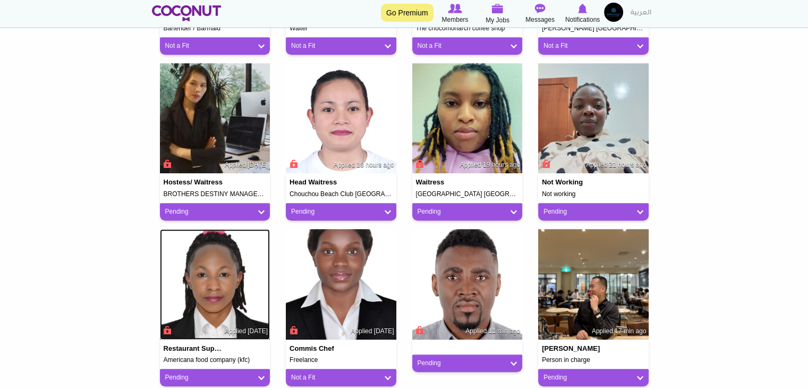
click at [233, 265] on img at bounding box center [215, 284] width 111 height 111
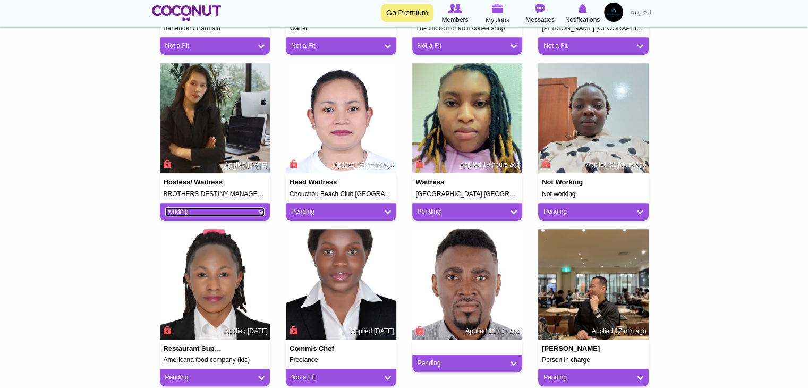
click at [245, 213] on link "Pending" at bounding box center [215, 211] width 100 height 9
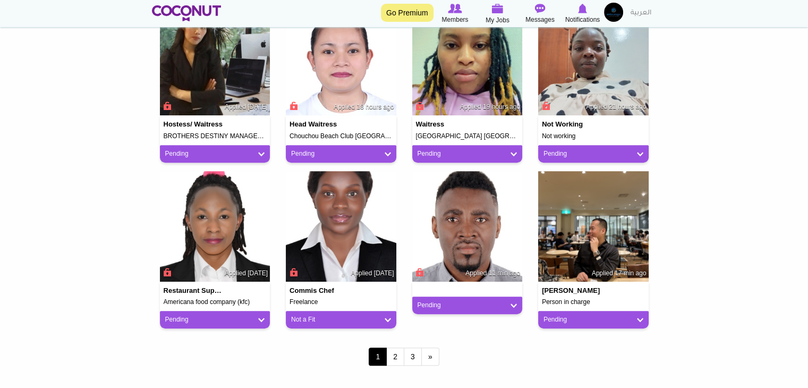
scroll to position [903, 0]
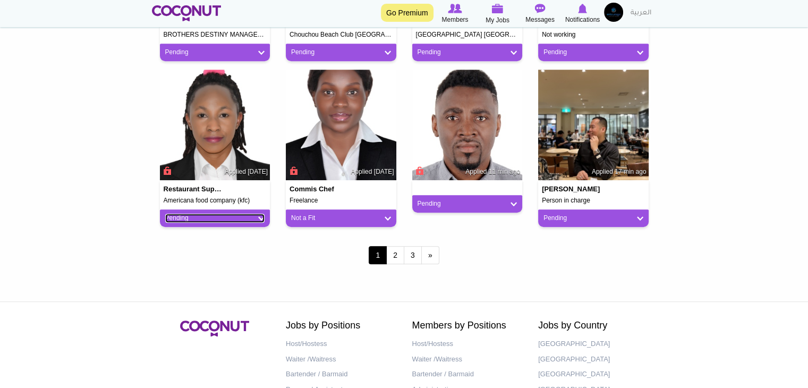
click at [224, 219] on link "Pending" at bounding box center [215, 218] width 100 height 9
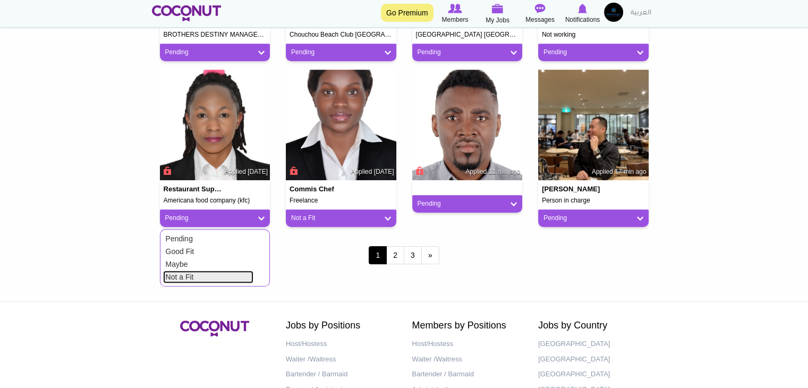
click at [212, 276] on link "Not a Fit" at bounding box center [208, 277] width 90 height 13
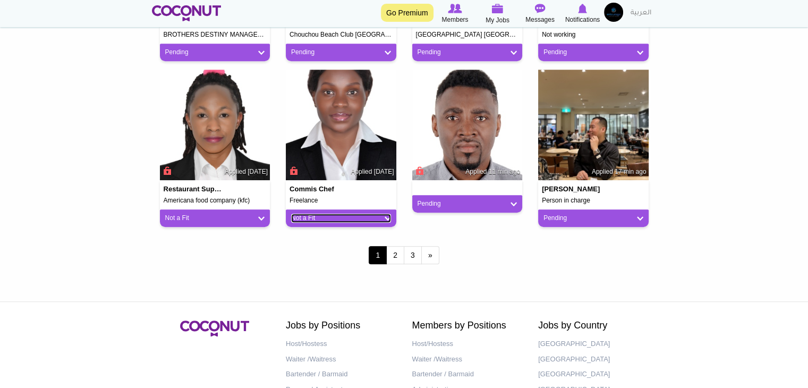
click at [302, 218] on link "Not a Fit" at bounding box center [341, 218] width 100 height 9
click at [446, 200] on link "Pending" at bounding box center [468, 203] width 100 height 9
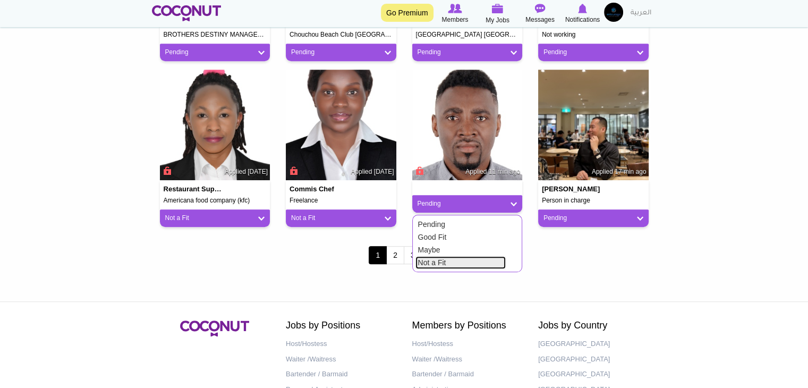
click at [458, 265] on link "Not a Fit" at bounding box center [461, 262] width 90 height 13
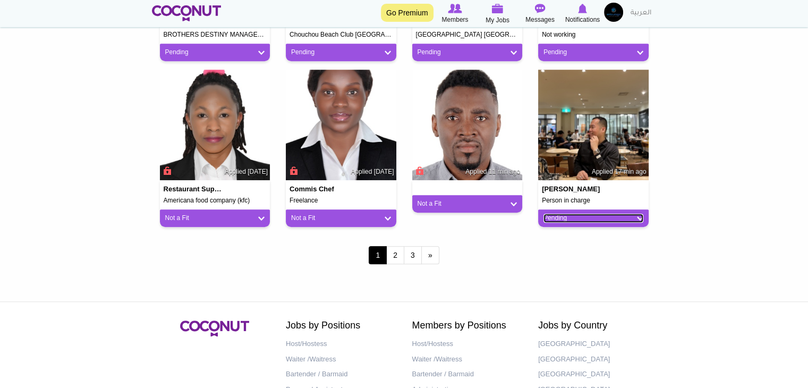
click at [568, 222] on link "Pending" at bounding box center [594, 218] width 100 height 9
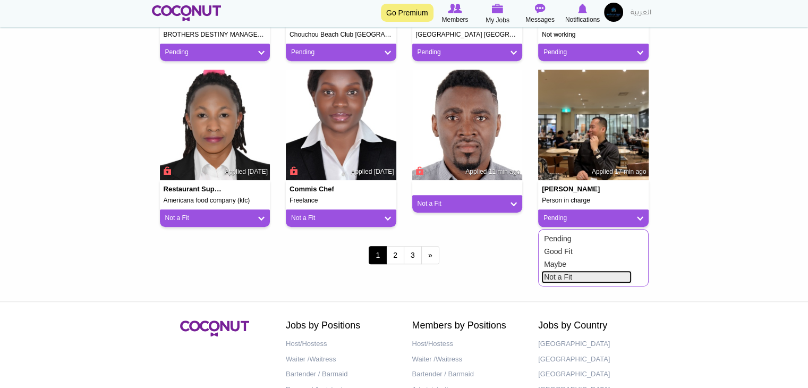
click at [561, 273] on link "Not a Fit" at bounding box center [587, 277] width 90 height 13
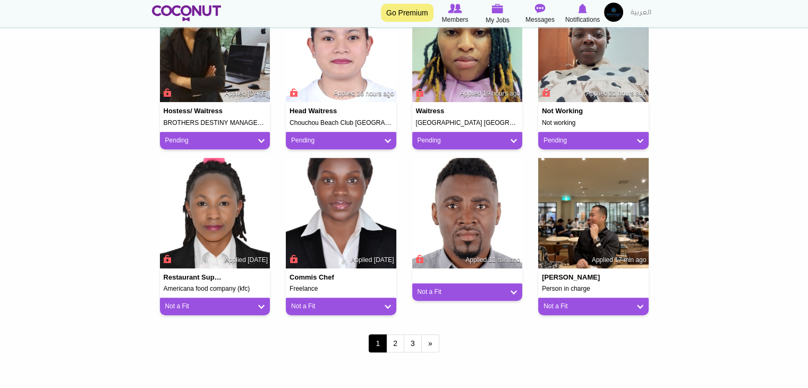
scroll to position [797, 0]
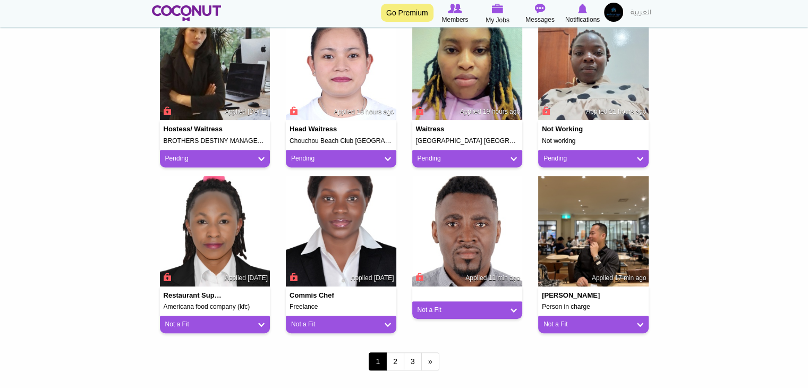
click at [570, 153] on div "Pending" at bounding box center [593, 159] width 111 height 18
click at [560, 162] on link "Pending" at bounding box center [594, 158] width 100 height 9
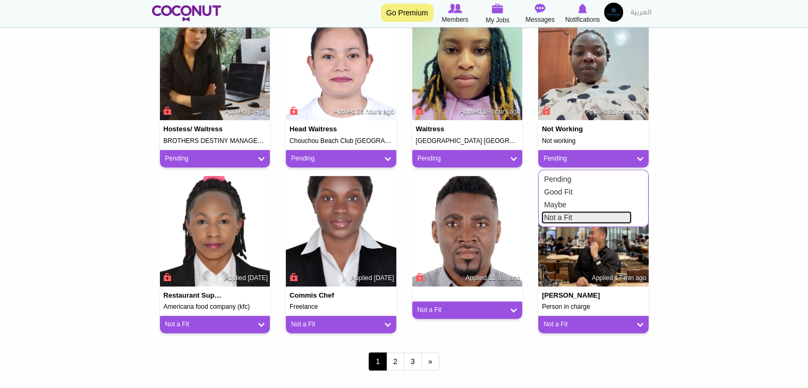
click at [553, 213] on link "Not a Fit" at bounding box center [587, 217] width 90 height 13
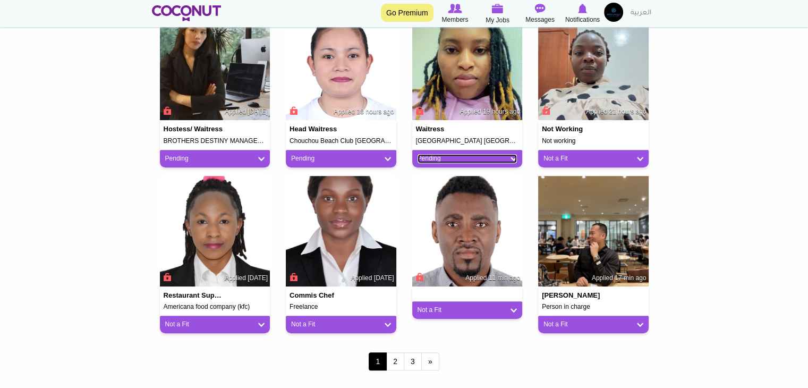
click at [427, 154] on link "Pending" at bounding box center [468, 158] width 100 height 9
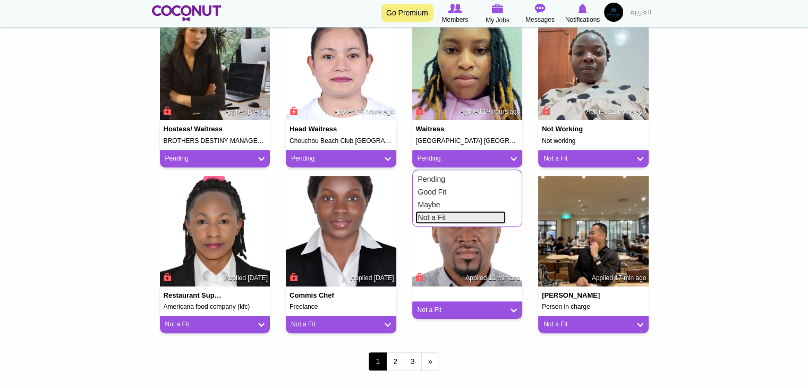
click at [426, 217] on link "Not a Fit" at bounding box center [461, 217] width 90 height 13
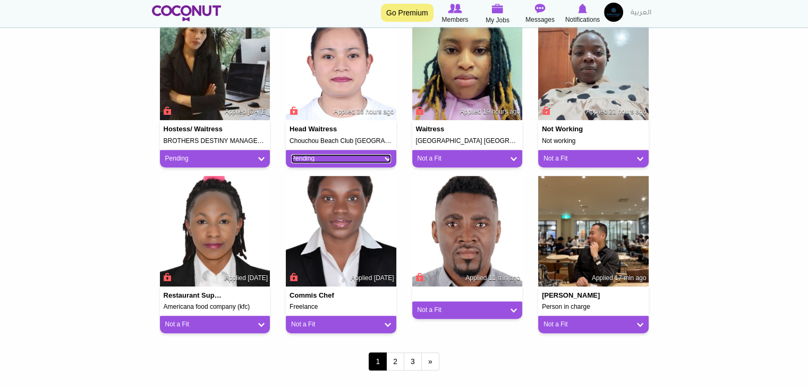
click at [328, 160] on link "Pending" at bounding box center [341, 158] width 100 height 9
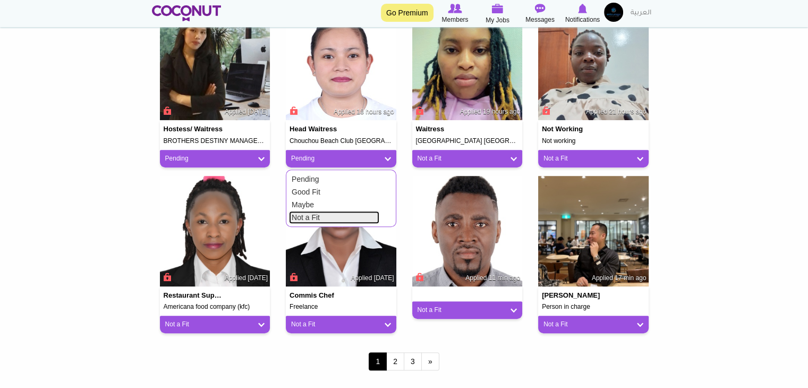
click at [319, 216] on link "Not a Fit" at bounding box center [334, 217] width 90 height 13
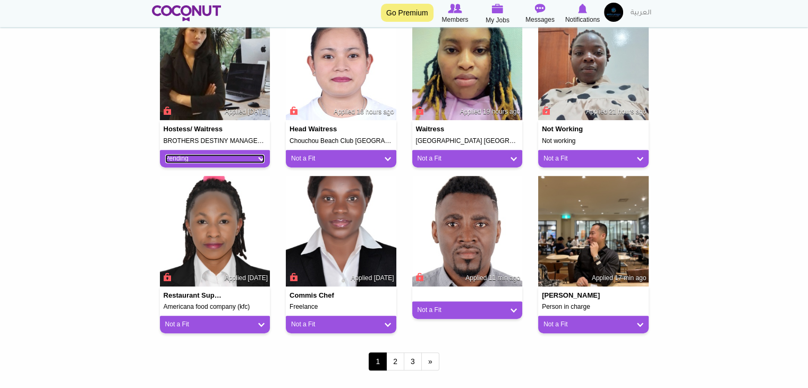
click at [200, 160] on link "Pending" at bounding box center [215, 158] width 100 height 9
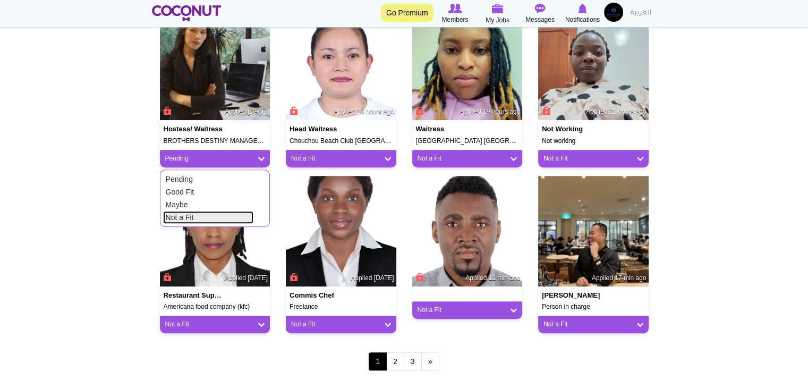
click at [189, 213] on link "Not a Fit" at bounding box center [208, 217] width 90 height 13
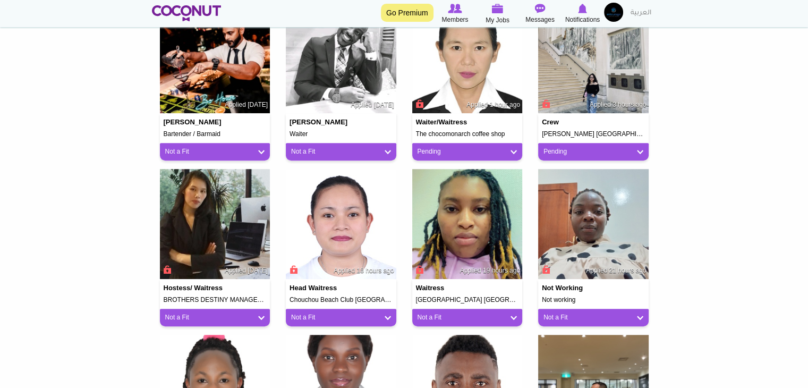
scroll to position [638, 0]
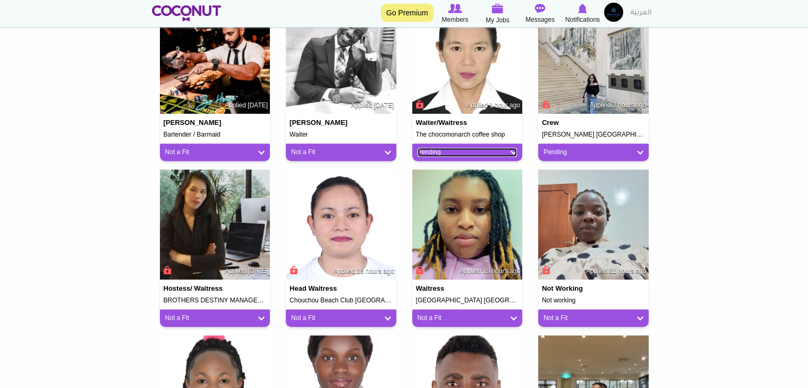
click at [491, 151] on link "Pending" at bounding box center [468, 152] width 100 height 9
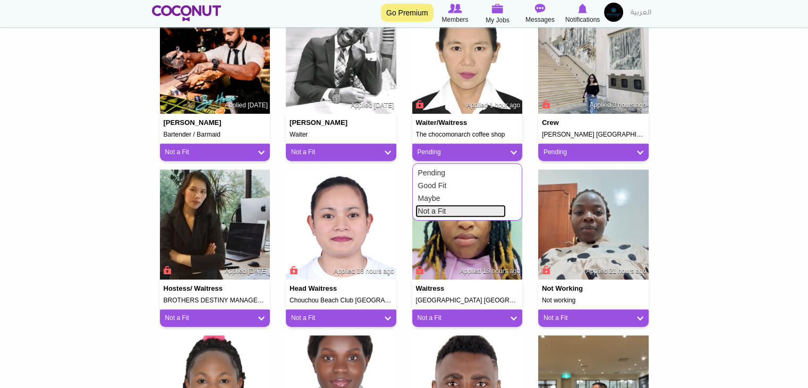
click at [460, 205] on link "Not a Fit" at bounding box center [461, 211] width 90 height 13
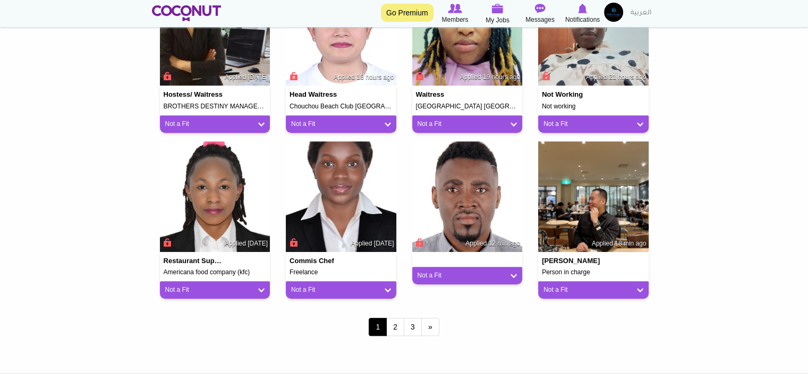
scroll to position [850, 0]
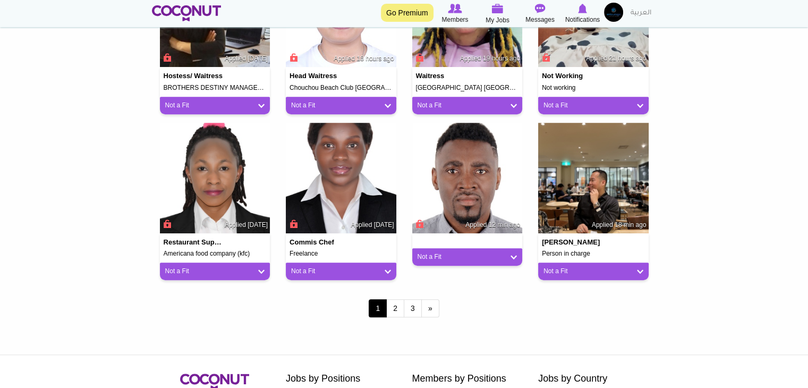
click at [391, 318] on div "1 2 3 next › last »" at bounding box center [404, 310] width 505 height 42
click at [396, 312] on link "2" at bounding box center [395, 308] width 18 height 18
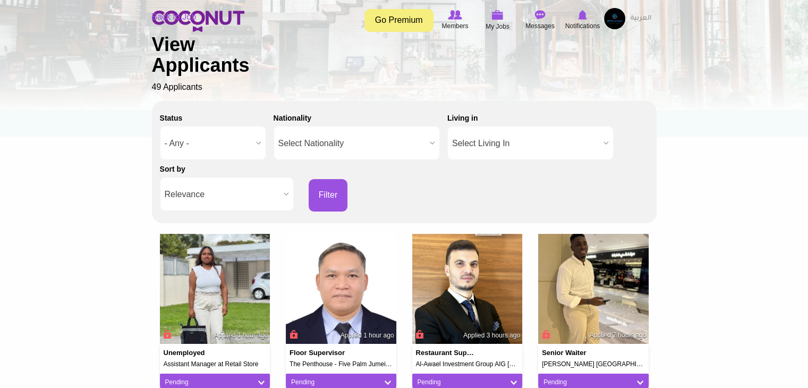
scroll to position [213, 0]
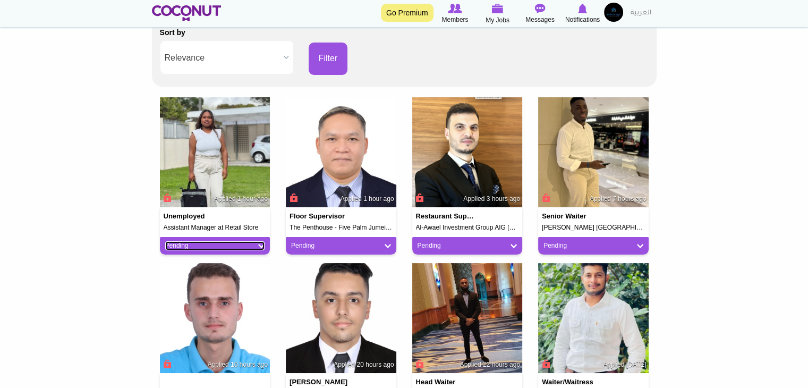
click at [224, 245] on link "Pending" at bounding box center [215, 245] width 100 height 9
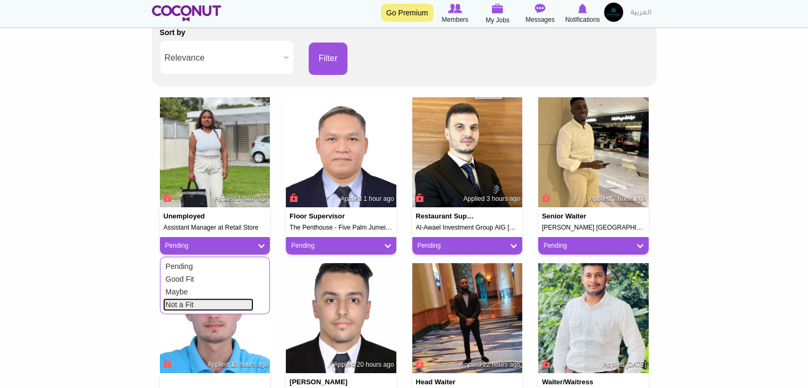
click at [201, 308] on link "Not a Fit" at bounding box center [208, 304] width 90 height 13
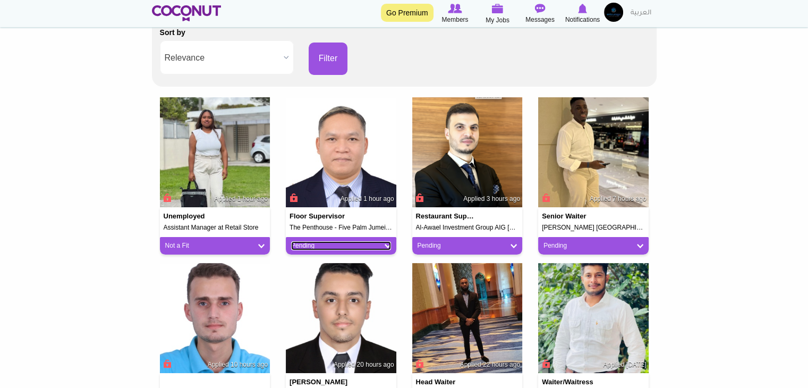
click at [355, 242] on link "Pending" at bounding box center [341, 245] width 100 height 9
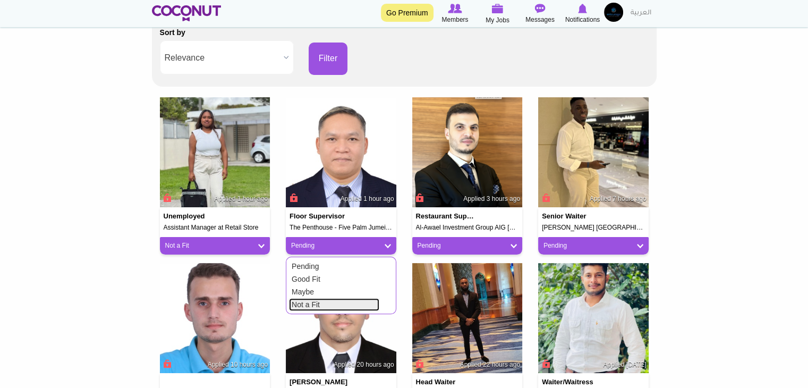
click at [326, 298] on link "Not a Fit" at bounding box center [334, 304] width 90 height 13
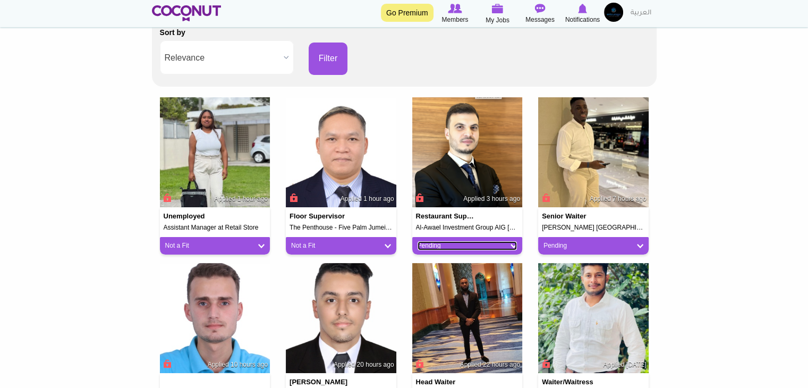
click at [453, 247] on link "Pending" at bounding box center [468, 245] width 100 height 9
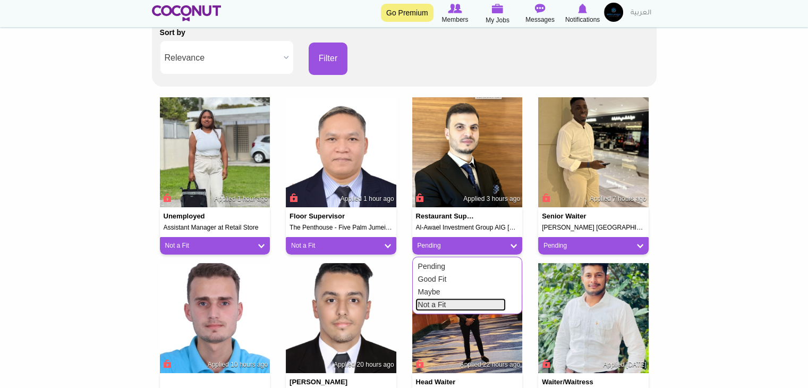
click at [427, 301] on link "Not a Fit" at bounding box center [461, 304] width 90 height 13
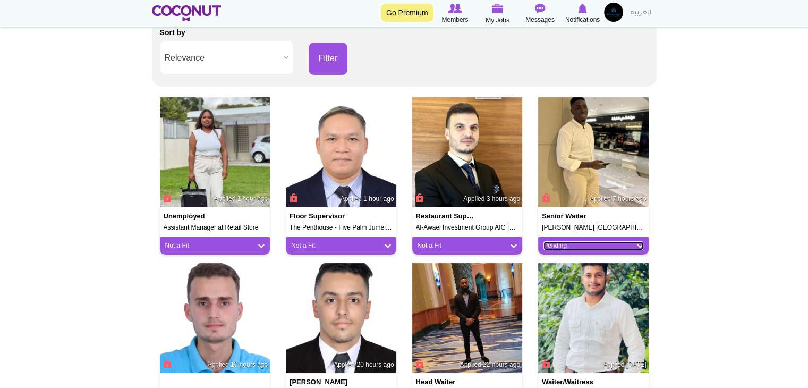
click at [566, 245] on link "Pending" at bounding box center [594, 245] width 100 height 9
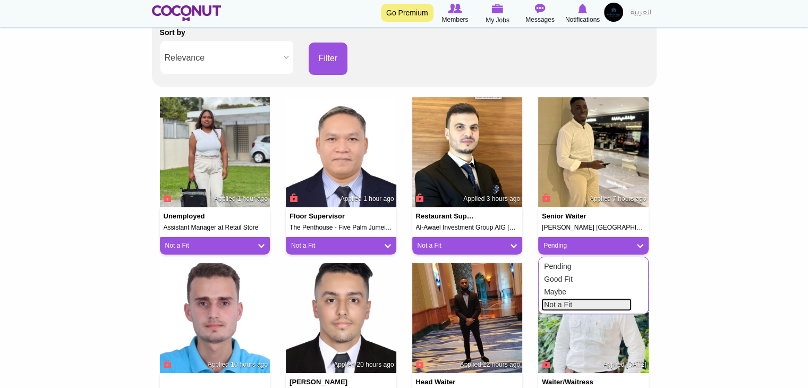
click at [550, 305] on link "Not a Fit" at bounding box center [587, 304] width 90 height 13
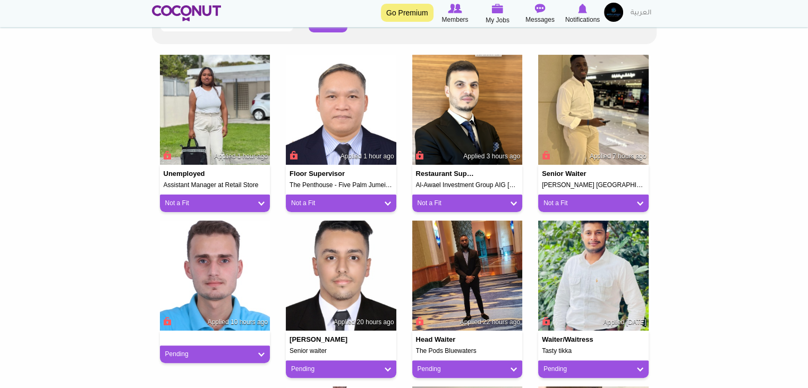
scroll to position [372, 0]
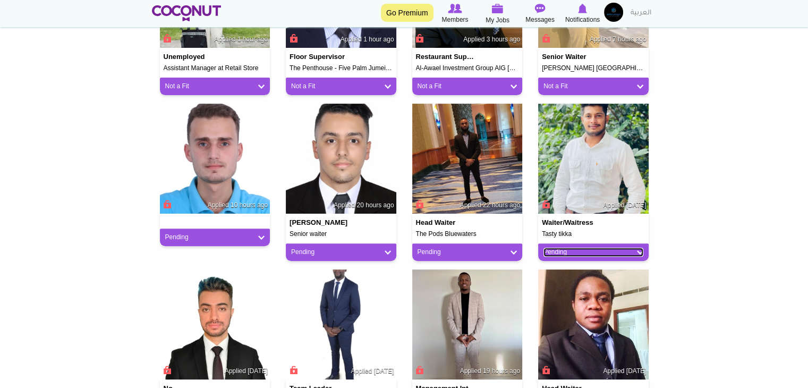
click at [562, 255] on link "Pending" at bounding box center [594, 252] width 100 height 9
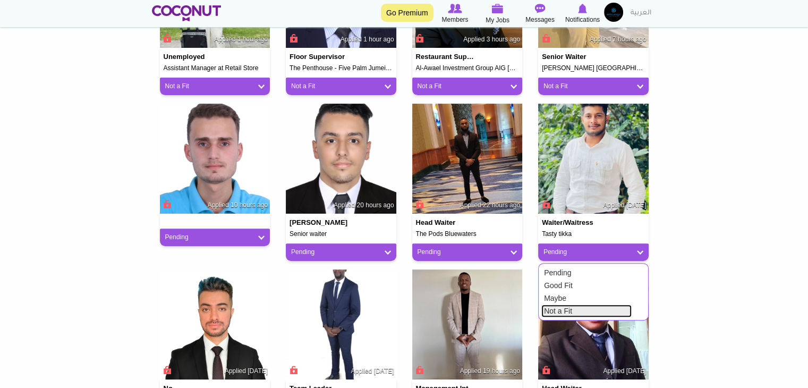
click at [563, 311] on link "Not a Fit" at bounding box center [587, 311] width 90 height 13
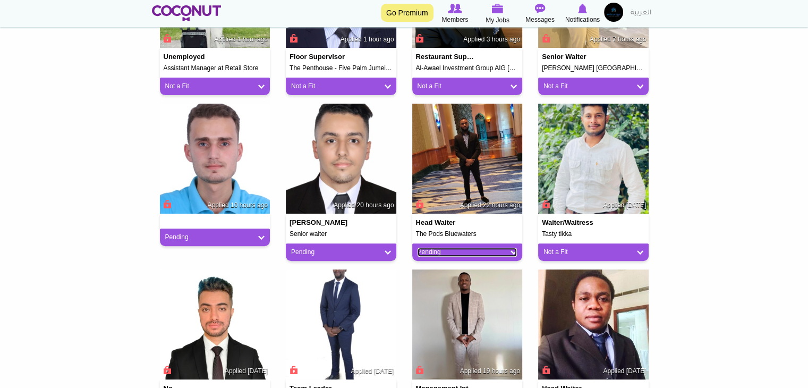
click at [439, 252] on link "Pending" at bounding box center [468, 252] width 100 height 9
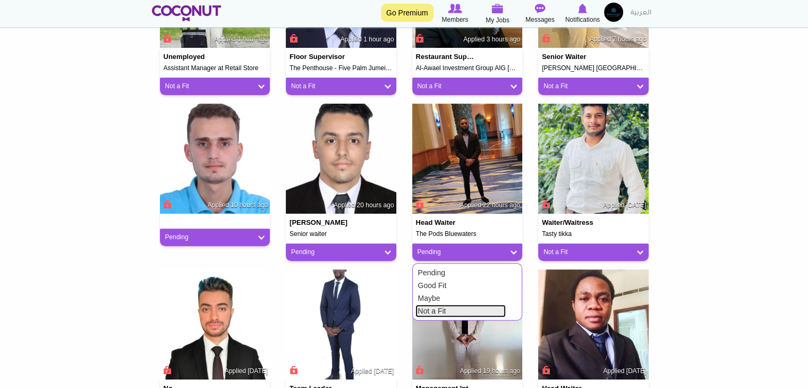
click at [433, 308] on link "Not a Fit" at bounding box center [461, 311] width 90 height 13
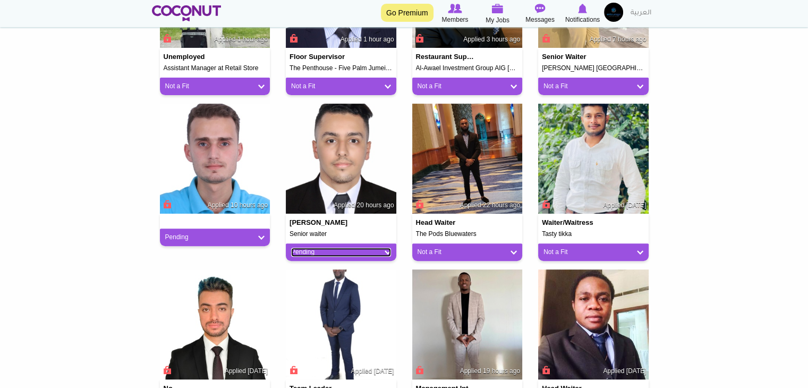
click at [344, 255] on link "Pending" at bounding box center [341, 252] width 100 height 9
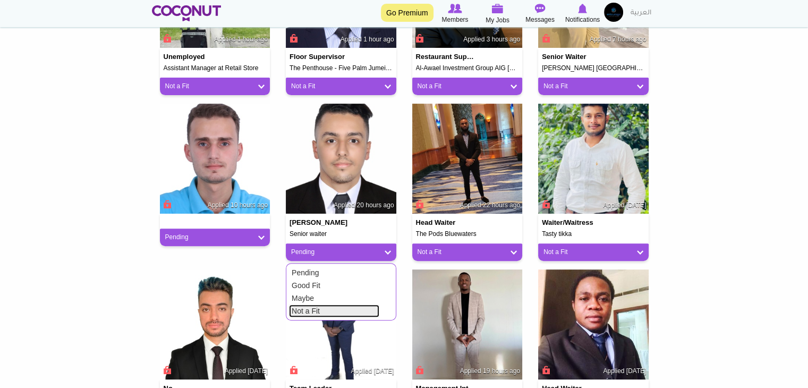
click at [318, 309] on link "Not a Fit" at bounding box center [334, 311] width 90 height 13
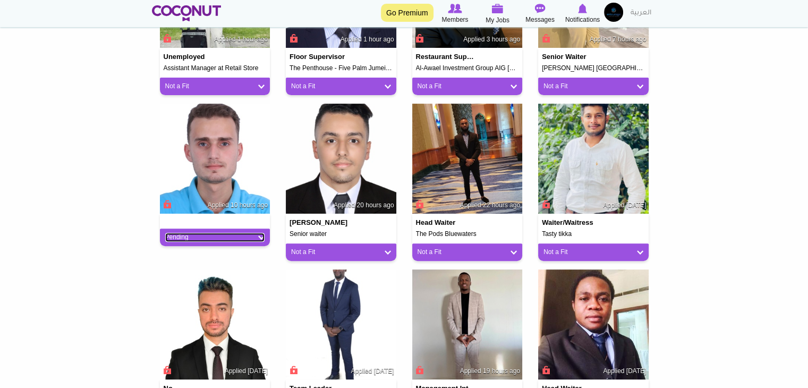
click at [230, 240] on link "Pending" at bounding box center [215, 237] width 100 height 9
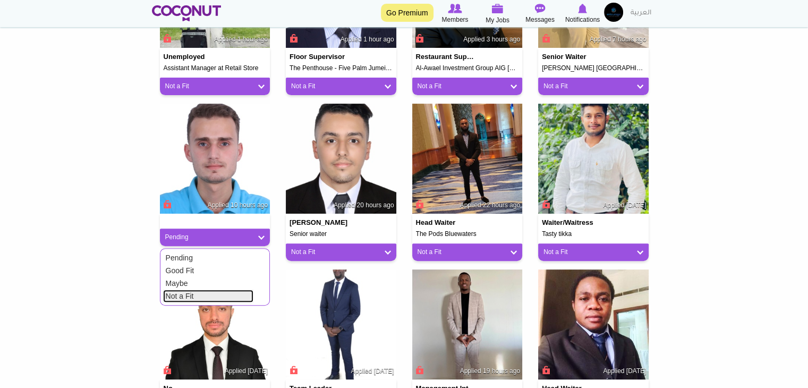
click at [216, 300] on link "Not a Fit" at bounding box center [208, 296] width 90 height 13
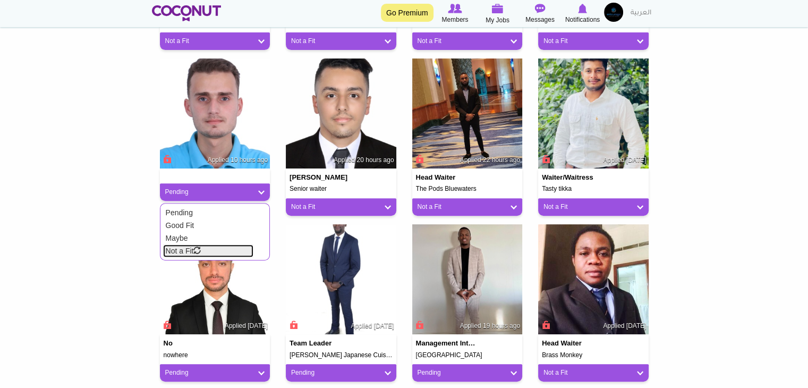
scroll to position [531, 0]
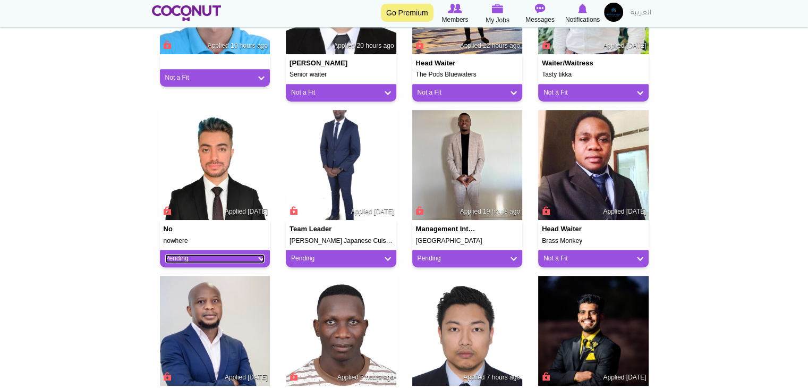
click at [227, 255] on link "Pending" at bounding box center [215, 258] width 100 height 9
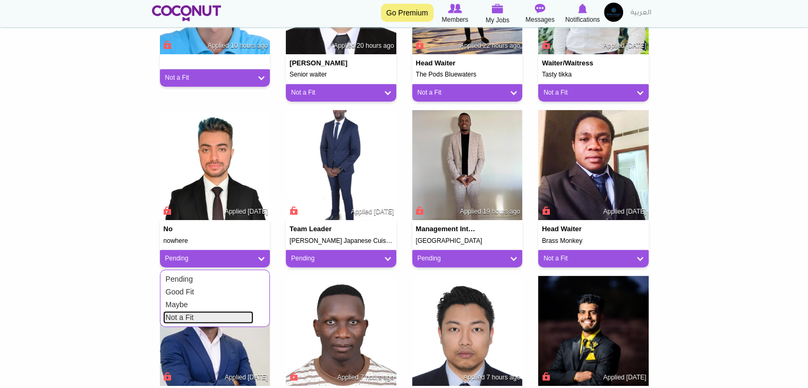
click at [213, 317] on link "Not a Fit" at bounding box center [208, 317] width 90 height 13
click at [344, 258] on link "Pending" at bounding box center [341, 258] width 100 height 9
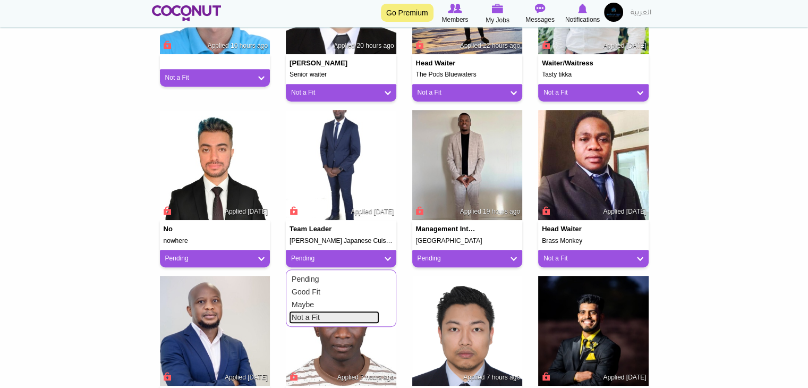
click at [344, 319] on link "Not a Fit" at bounding box center [334, 317] width 90 height 13
click at [469, 257] on link "Pending" at bounding box center [468, 258] width 100 height 9
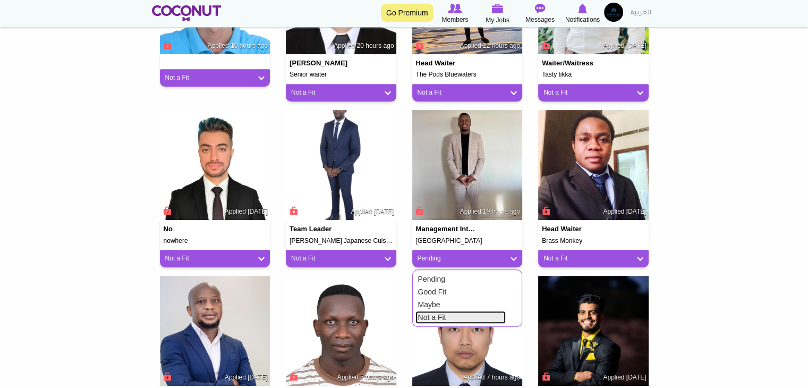
click at [467, 315] on link "Not a Fit" at bounding box center [461, 317] width 90 height 13
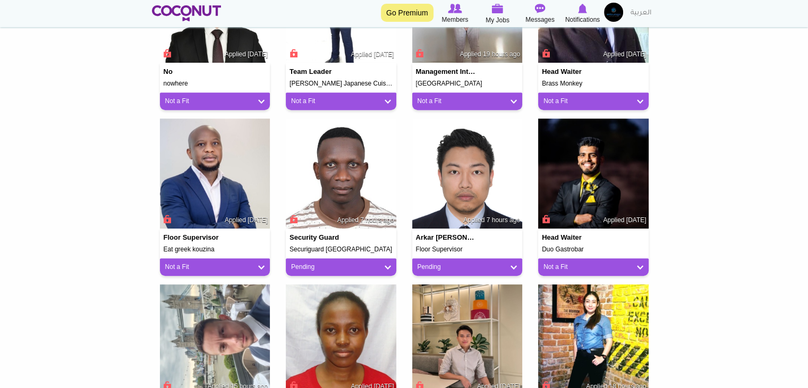
scroll to position [691, 0]
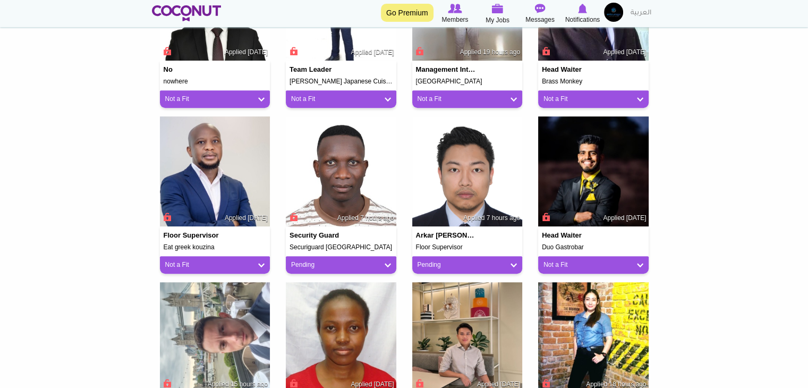
click at [579, 256] on div "Not a Fit" at bounding box center [593, 265] width 111 height 18
click at [579, 260] on link "Not a Fit" at bounding box center [594, 264] width 100 height 9
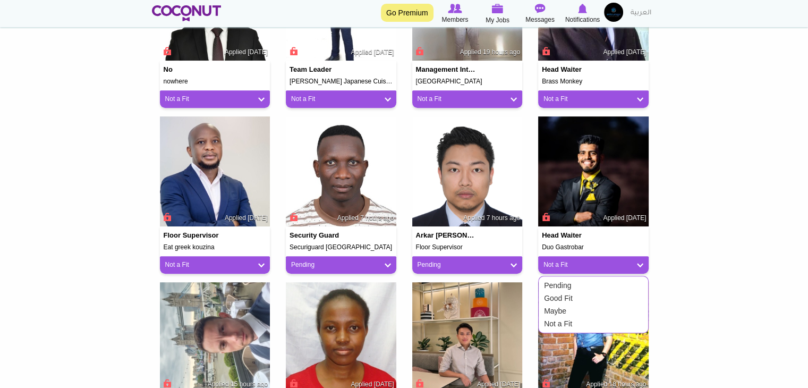
click at [546, 330] on div "Pending Good Fit Maybe Not a Fit" at bounding box center [593, 304] width 111 height 57
click at [548, 325] on link "Not a Fit" at bounding box center [587, 323] width 90 height 13
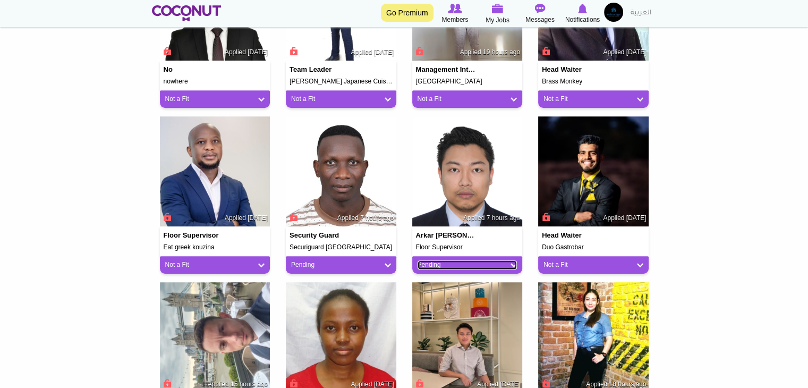
click at [437, 263] on link "Pending" at bounding box center [468, 264] width 100 height 9
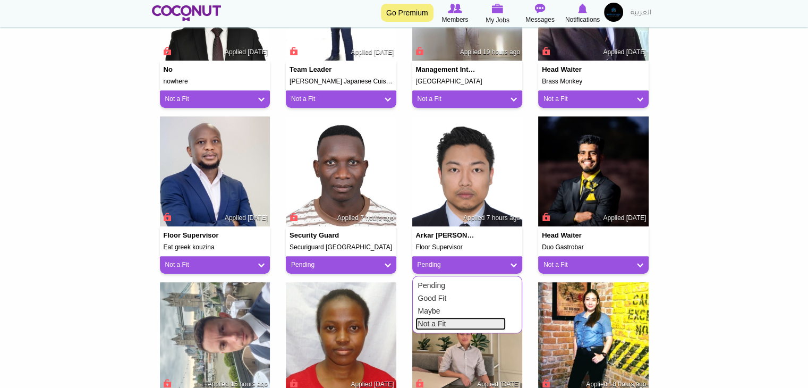
click at [432, 320] on link "Not a Fit" at bounding box center [461, 323] width 90 height 13
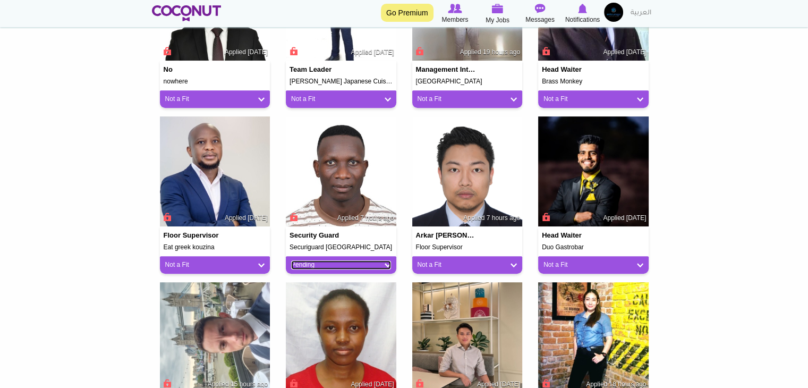
click at [312, 264] on link "Pending" at bounding box center [341, 264] width 100 height 9
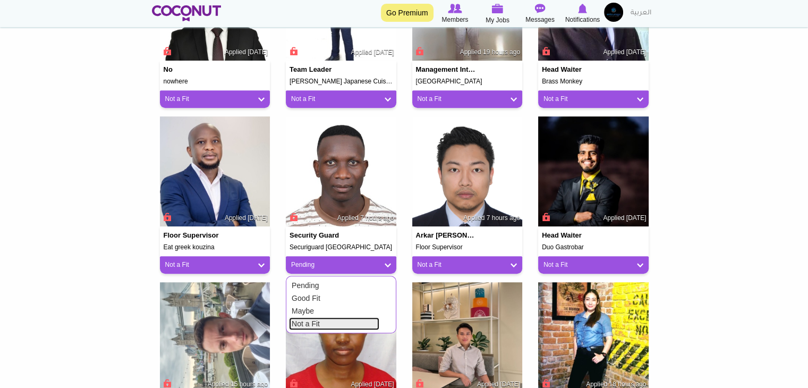
click at [300, 324] on link "Not a Fit" at bounding box center [334, 323] width 90 height 13
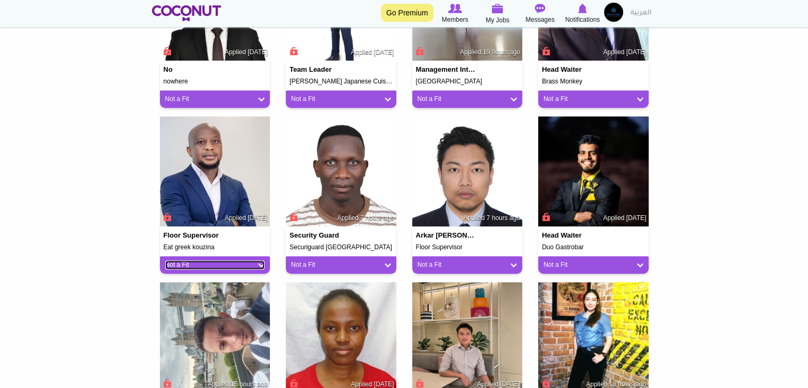
click at [247, 267] on link "Not a Fit" at bounding box center [215, 264] width 100 height 9
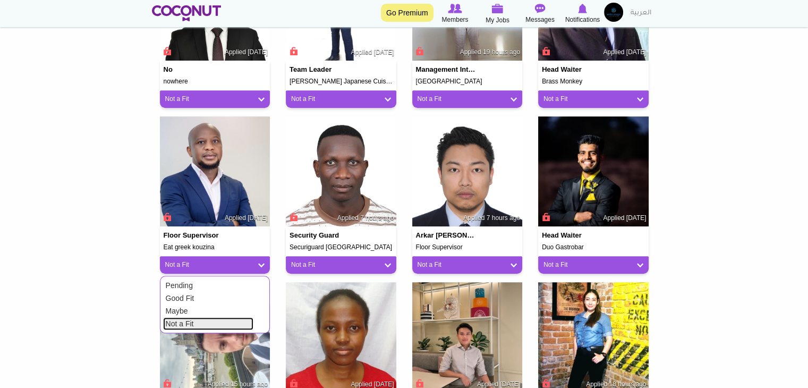
click at [234, 325] on link "Not a Fit" at bounding box center [208, 323] width 90 height 13
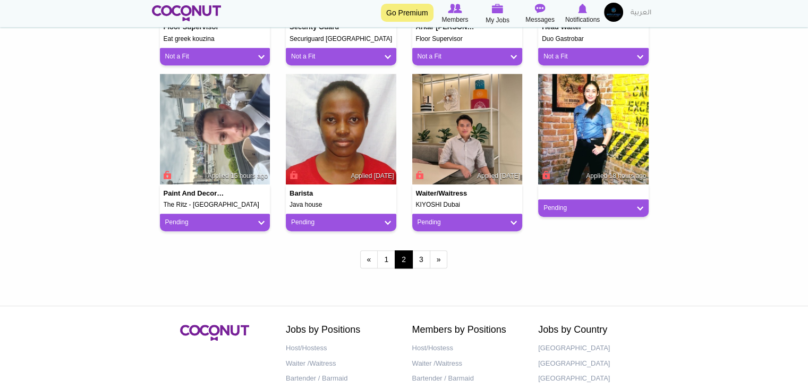
scroll to position [903, 0]
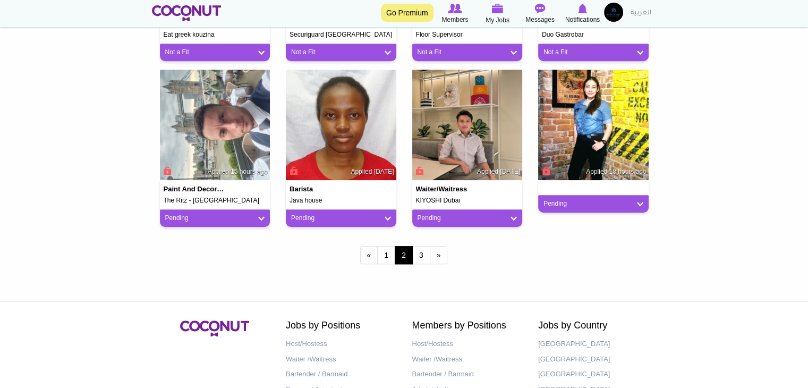
click at [248, 227] on div "Paint and Decorator The Ritz - London Applied 15 hours ago Pending Pending Good…" at bounding box center [215, 153] width 126 height 166
click at [250, 223] on div "Pending" at bounding box center [215, 218] width 111 height 18
click at [260, 223] on div "Pending" at bounding box center [215, 218] width 111 height 18
click at [263, 221] on link "Pending" at bounding box center [215, 218] width 100 height 9
click at [208, 277] on link "Not a Fit" at bounding box center [208, 277] width 90 height 13
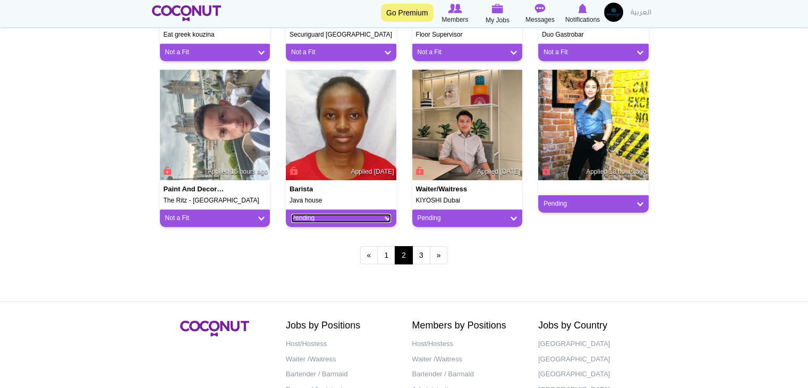
click at [365, 218] on link "Pending" at bounding box center [341, 218] width 100 height 9
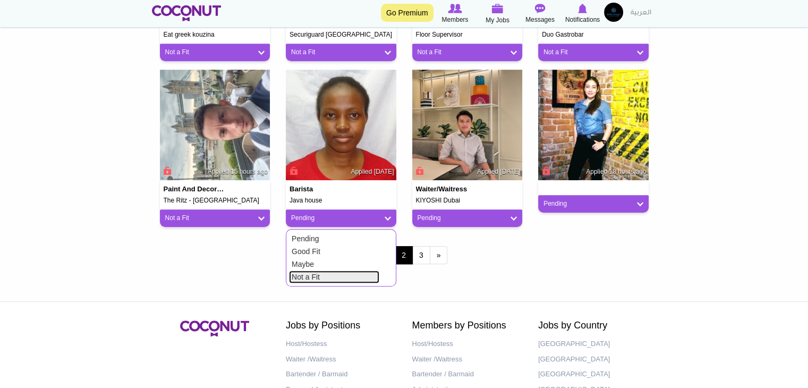
click at [356, 273] on link "Not a Fit" at bounding box center [334, 277] width 90 height 13
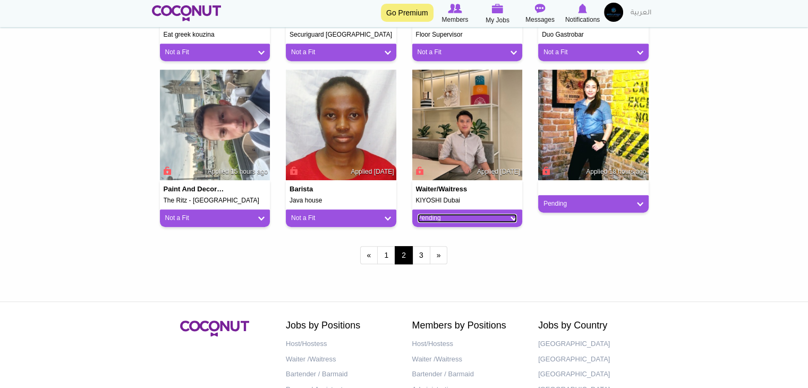
click at [461, 221] on link "Pending" at bounding box center [468, 218] width 100 height 9
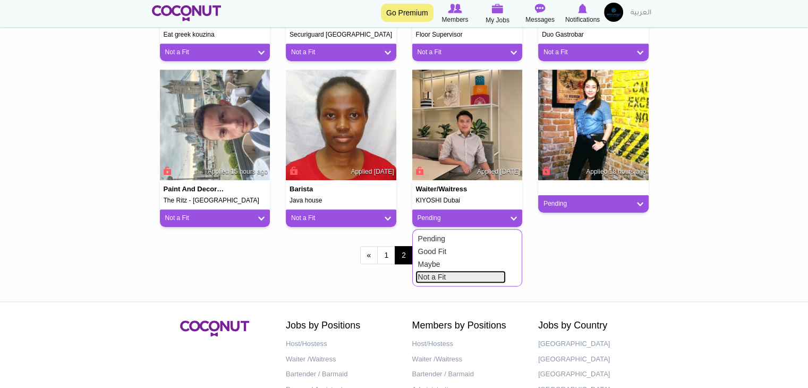
click at [458, 274] on link "Not a Fit" at bounding box center [461, 277] width 90 height 13
click at [420, 264] on link "3" at bounding box center [421, 255] width 18 height 18
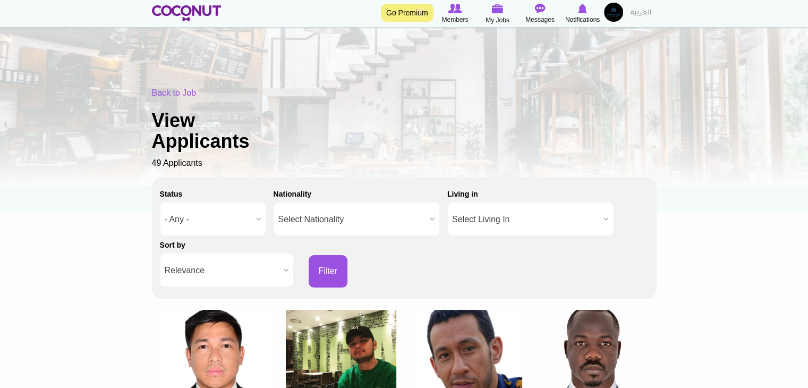
scroll to position [213, 0]
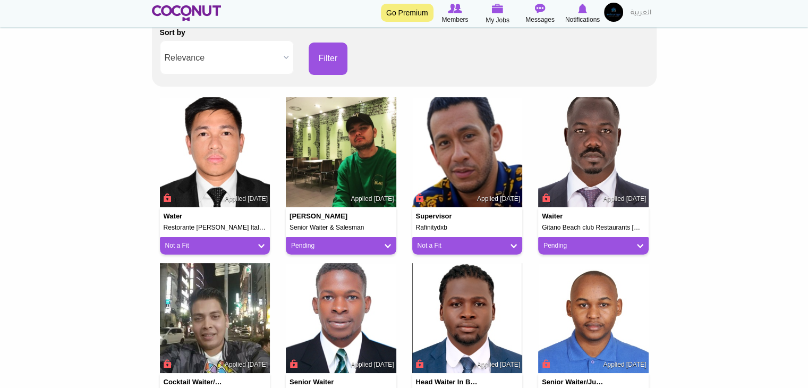
click at [323, 235] on span "[PERSON_NAME] Senior Waiter & Salesman Applied [DATE] Pending Pending Good Fit …" at bounding box center [341, 230] width 111 height 47
click at [322, 241] on link "Pending" at bounding box center [341, 245] width 100 height 9
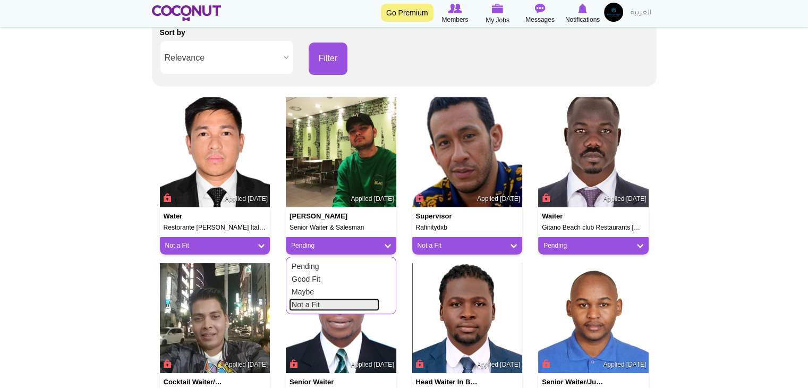
click at [317, 301] on link "Not a Fit" at bounding box center [334, 304] width 90 height 13
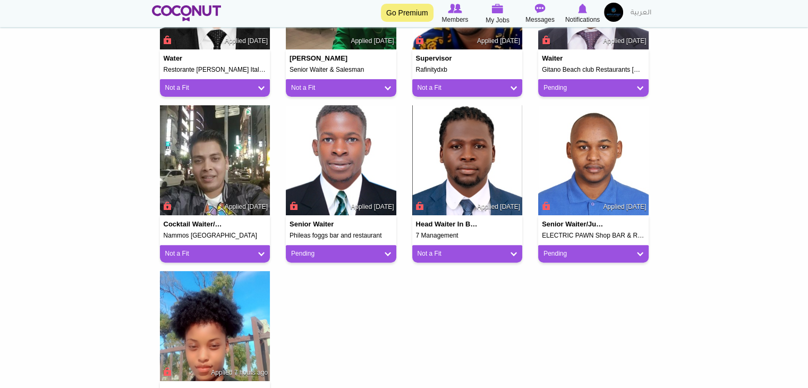
scroll to position [425, 0]
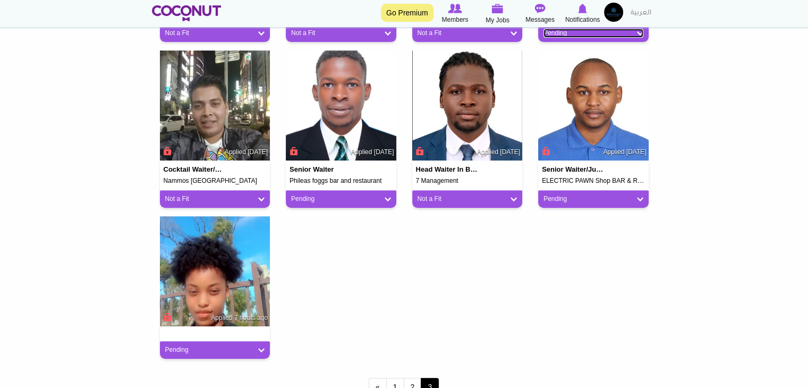
click at [555, 34] on link "Pending" at bounding box center [594, 33] width 100 height 9
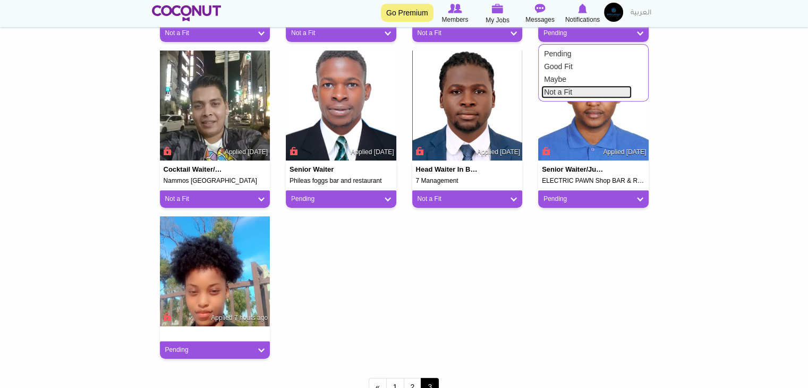
click at [558, 89] on link "Not a Fit" at bounding box center [587, 92] width 90 height 13
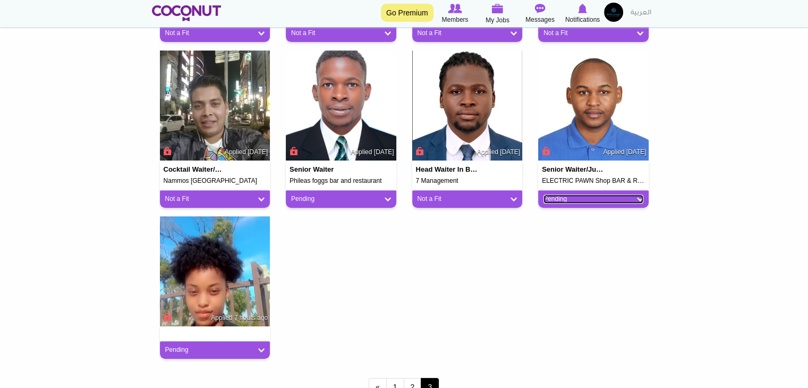
click at [558, 198] on link "Pending" at bounding box center [594, 199] width 100 height 9
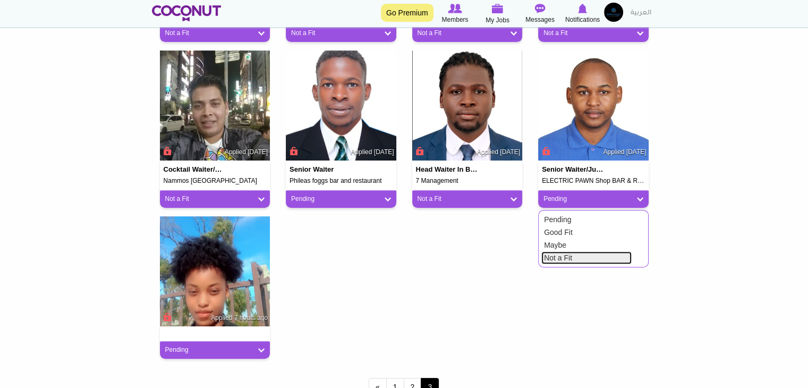
click at [559, 258] on link "Not a Fit" at bounding box center [587, 257] width 90 height 13
click at [344, 192] on div "Pending" at bounding box center [341, 199] width 111 height 18
click at [353, 187] on div "Senior waiter Phileas foggs bar and restaurant Applied 1 day ago Pending Pendin…" at bounding box center [341, 183] width 111 height 47
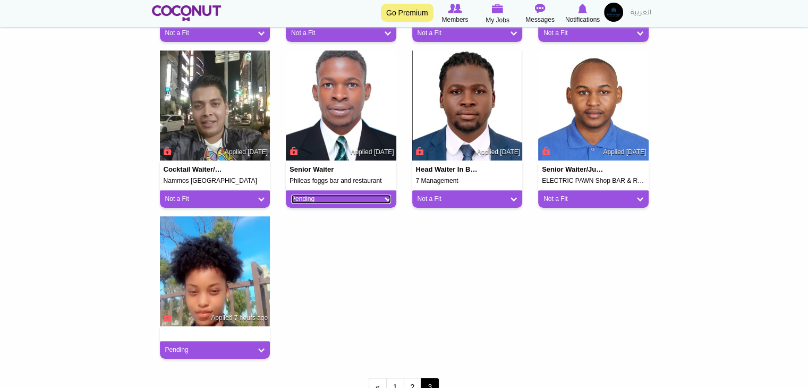
click at [353, 200] on link "Pending" at bounding box center [341, 199] width 100 height 9
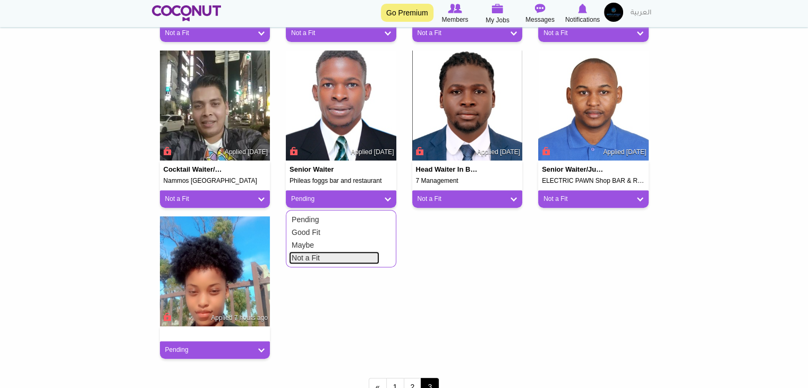
click at [343, 253] on link "Not a Fit" at bounding box center [334, 257] width 90 height 13
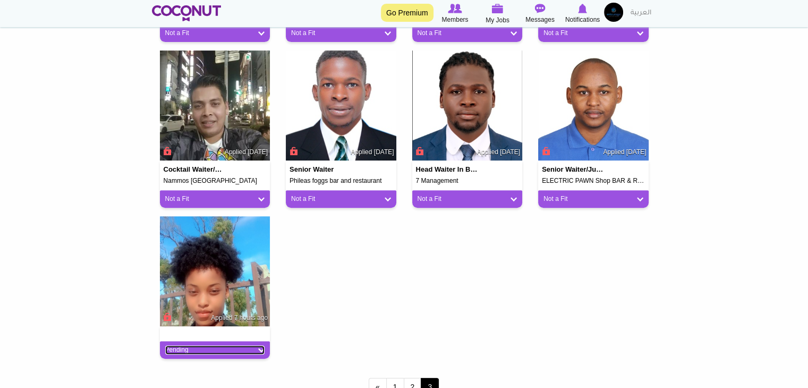
click at [200, 352] on link "Pending" at bounding box center [215, 349] width 100 height 9
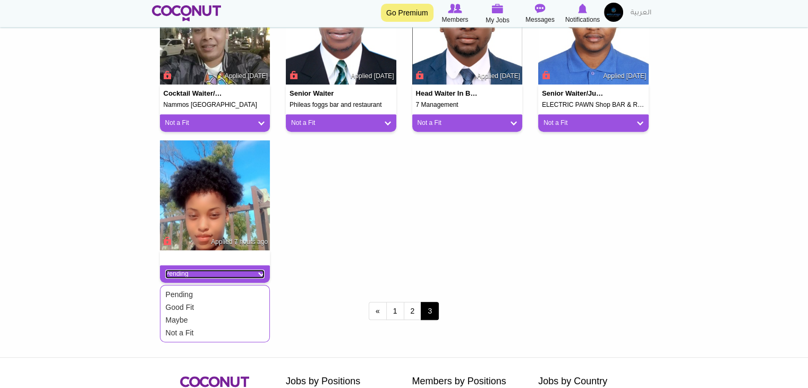
scroll to position [531, 0]
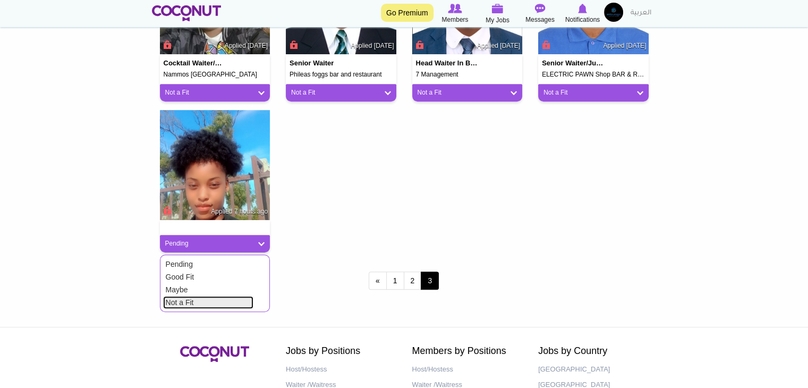
click at [214, 302] on link "Not a Fit" at bounding box center [208, 302] width 90 height 13
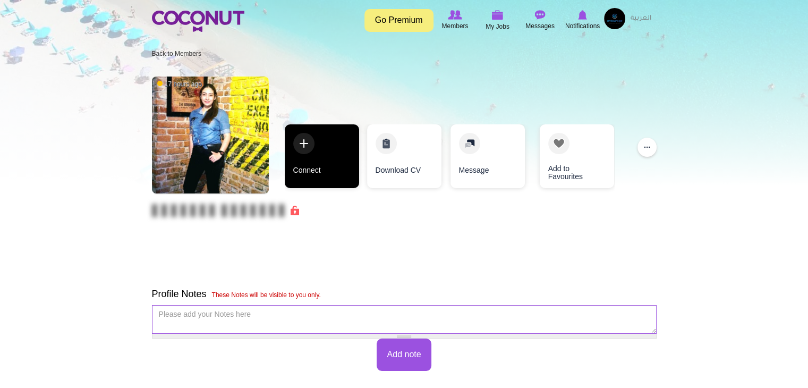
click at [333, 176] on link "Connect" at bounding box center [322, 156] width 74 height 64
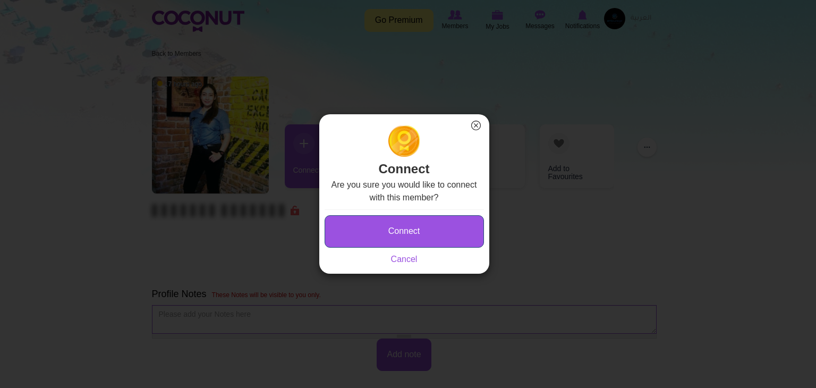
click at [347, 232] on button "Connect" at bounding box center [404, 231] width 159 height 32
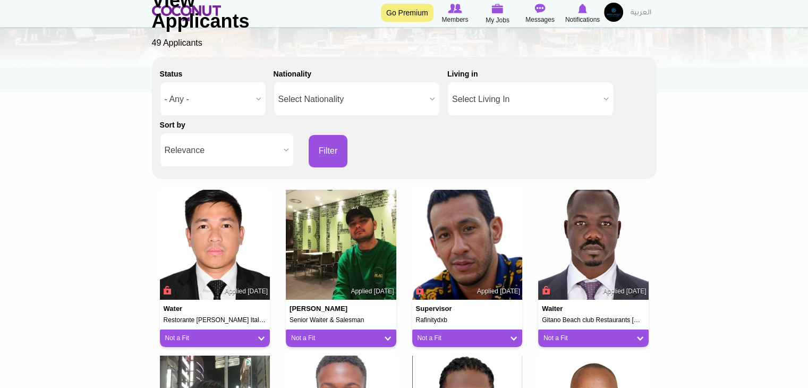
scroll to position [106, 0]
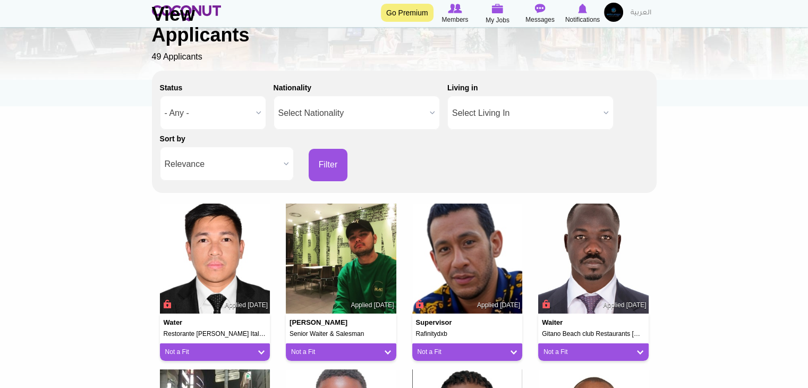
click at [492, 16] on div "Back to Job View Applicants 49 Applicants" at bounding box center [404, 22] width 505 height 82
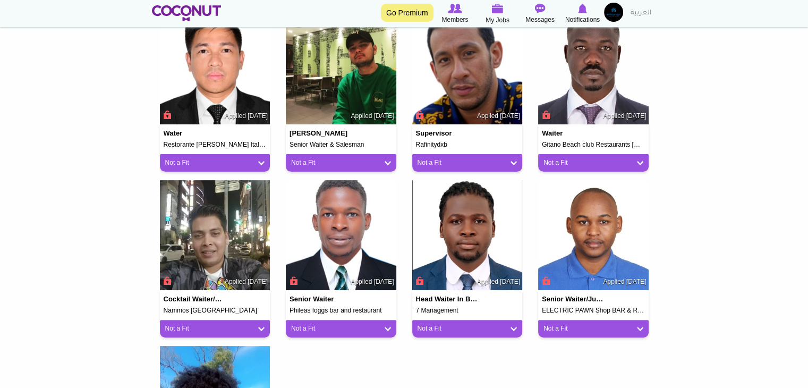
scroll to position [372, 0]
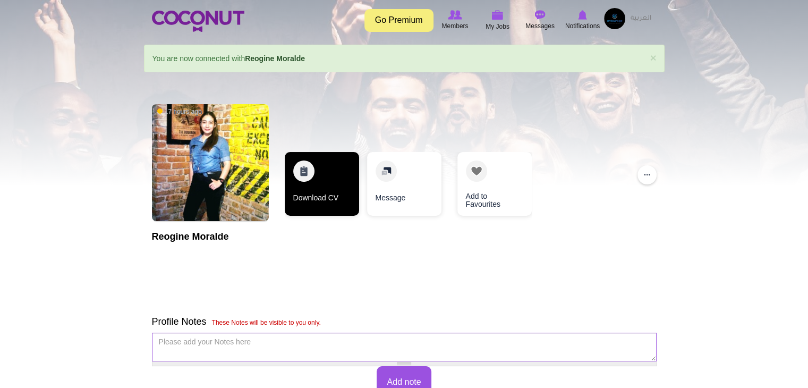
click at [293, 183] on link "Download CV" at bounding box center [322, 184] width 74 height 64
